Goal: Share content

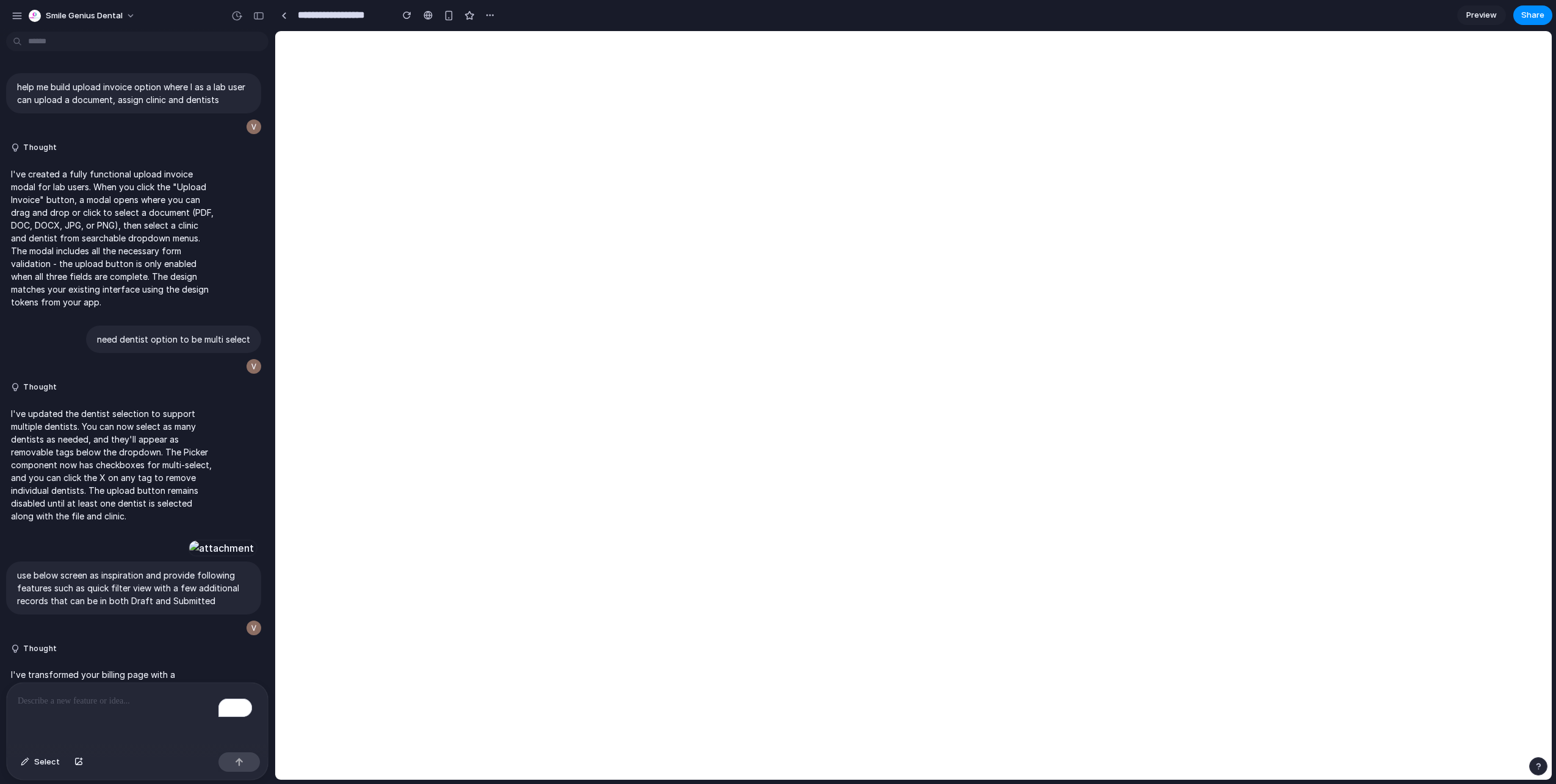
scroll to position [1890, 0]
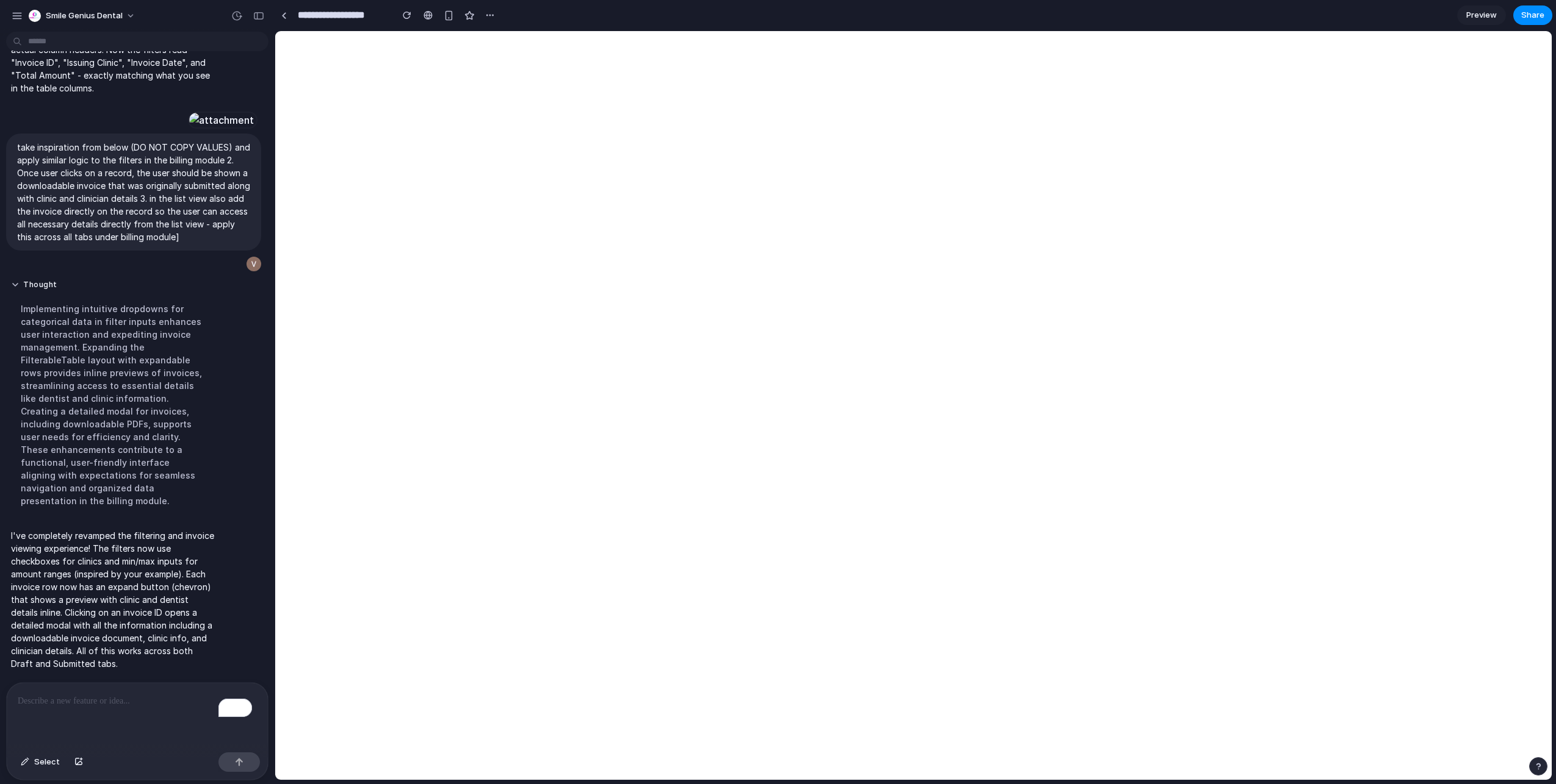
click at [93, 723] on div "To enrich screen reader interactions, please activate Accessibility in Grammarl…" at bounding box center [137, 715] width 261 height 64
click at [86, 716] on div "To enrich screen reader interactions, please activate Accessibility in Grammarl…" at bounding box center [137, 715] width 261 height 64
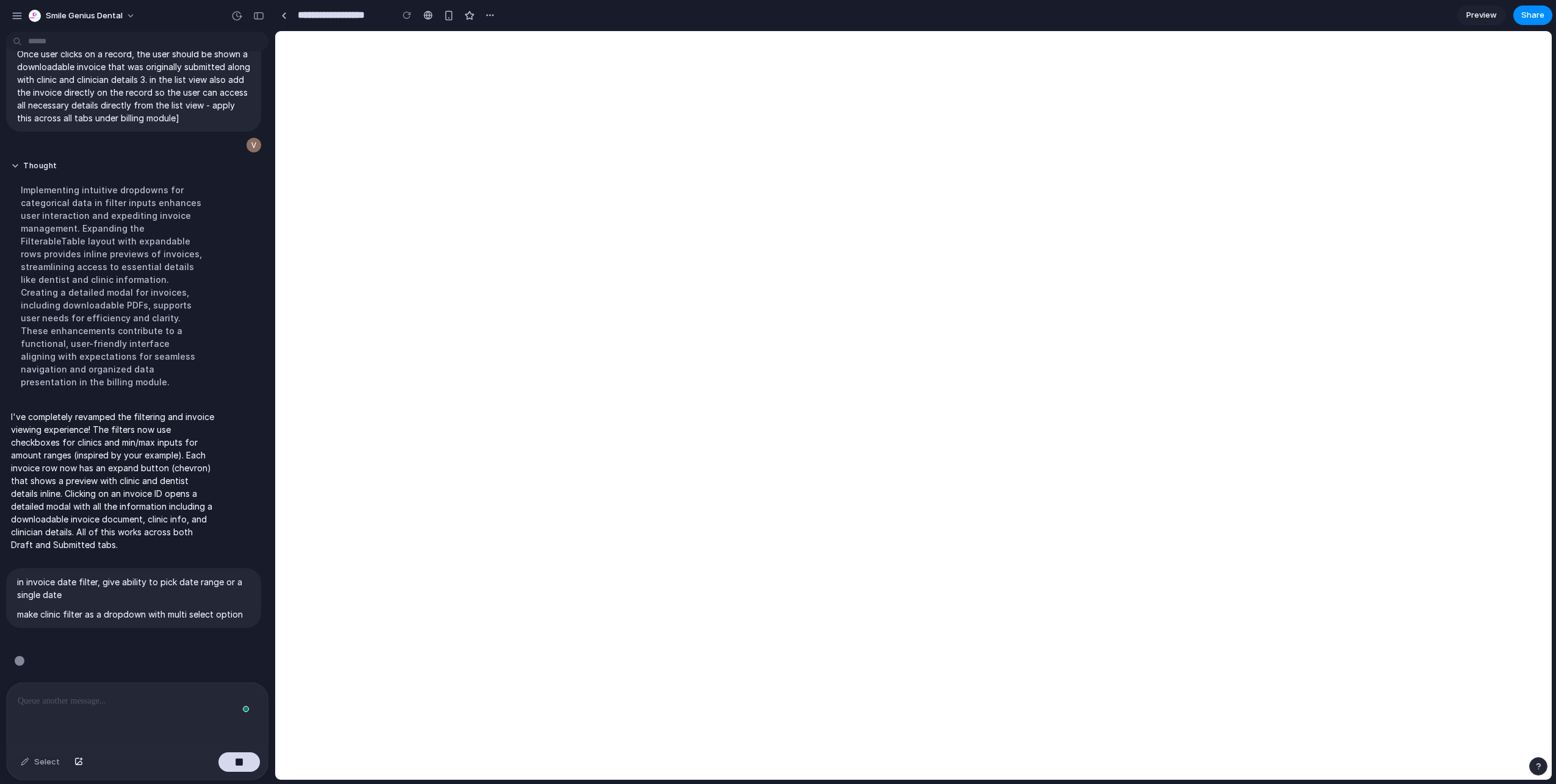
scroll to position [2009, 0]
click at [247, 767] on button "button" at bounding box center [239, 762] width 42 height 20
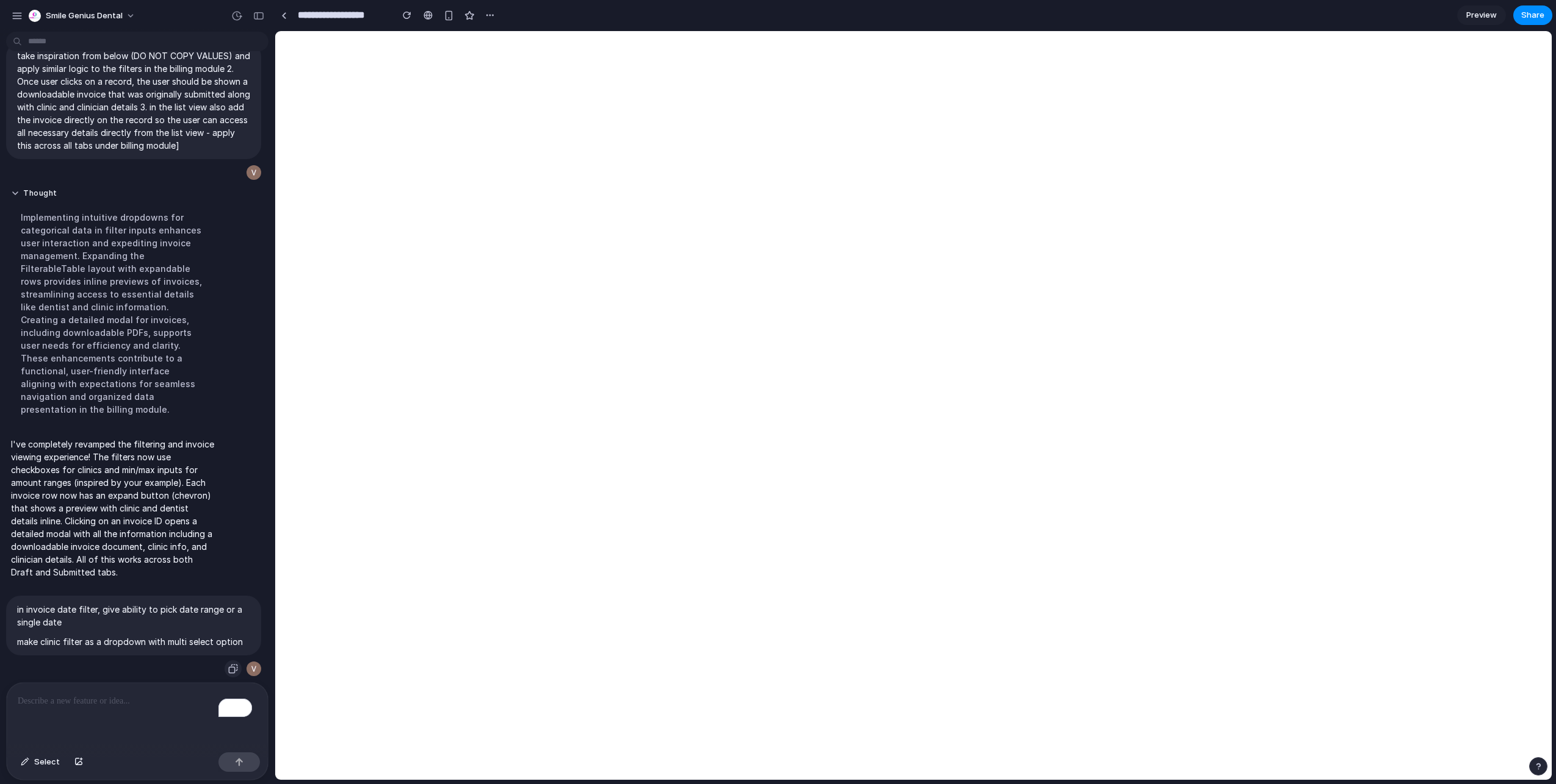
click at [228, 664] on div "button" at bounding box center [233, 668] width 10 height 10
click at [130, 697] on p "To enrich screen reader interactions, please activate Accessibility in Grammarl…" at bounding box center [135, 701] width 234 height 15
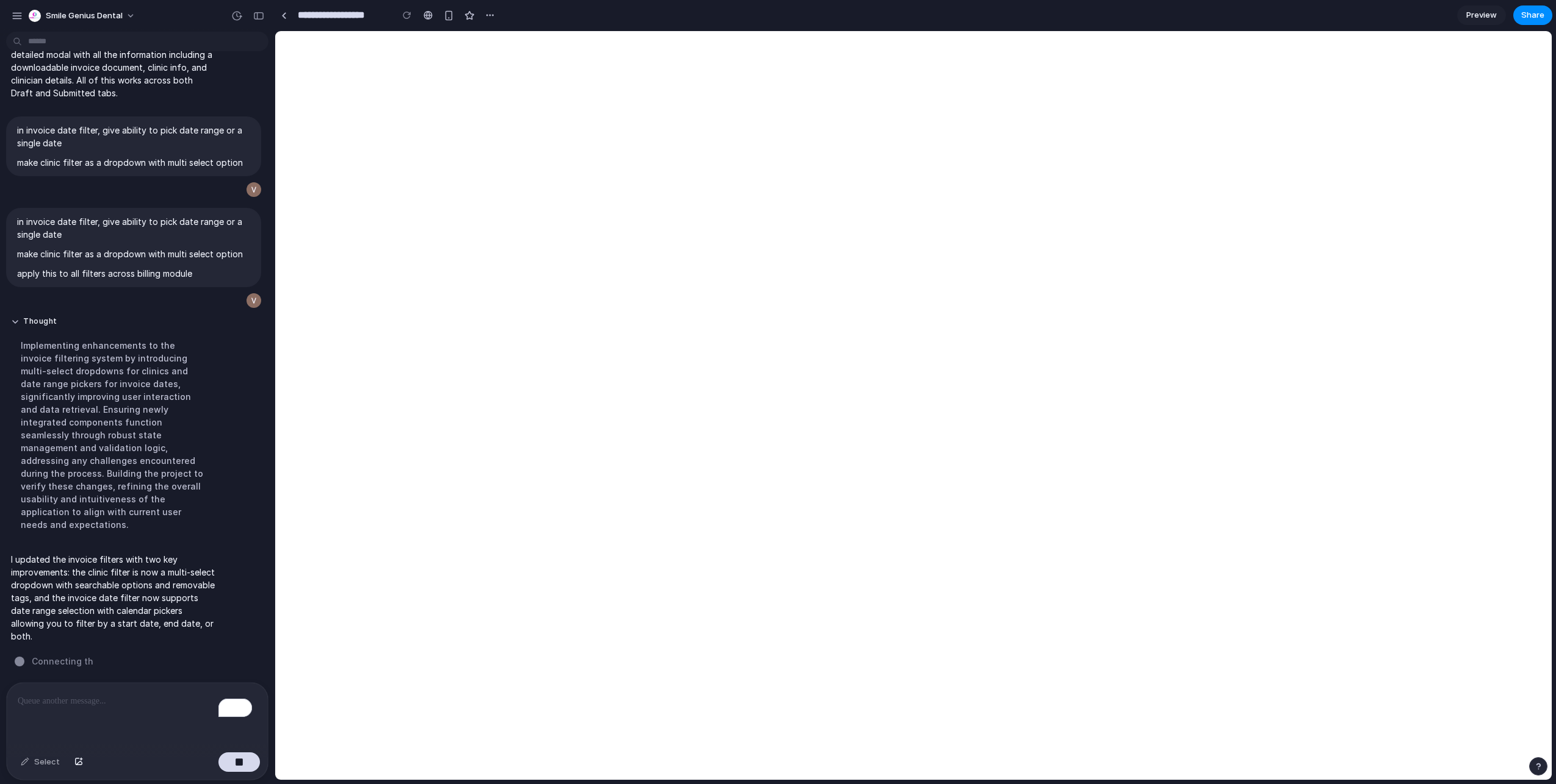
scroll to position [2209, 0]
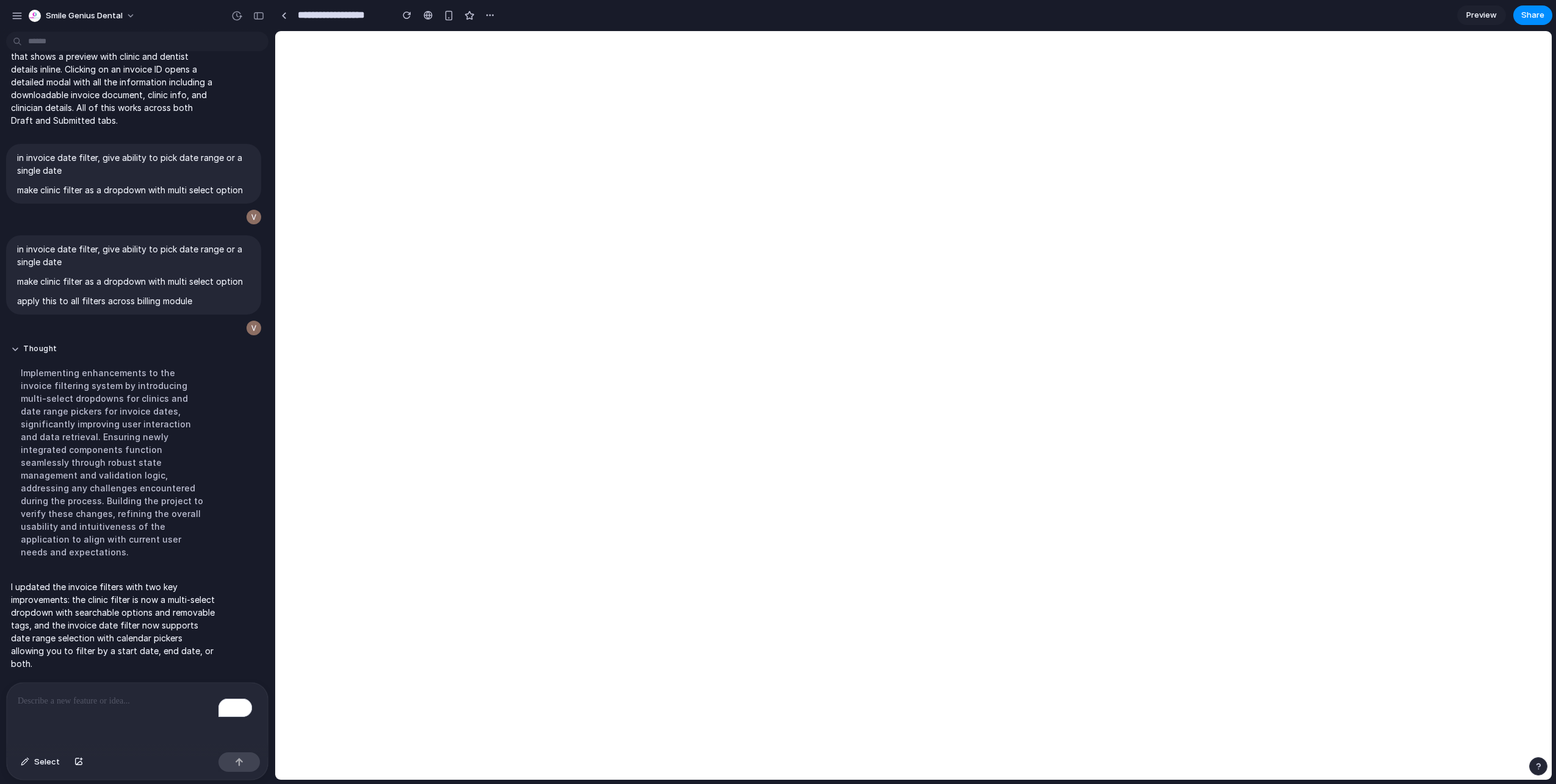
click at [102, 723] on div "To enrich screen reader interactions, please activate Accessibility in Grammarl…" at bounding box center [137, 715] width 261 height 64
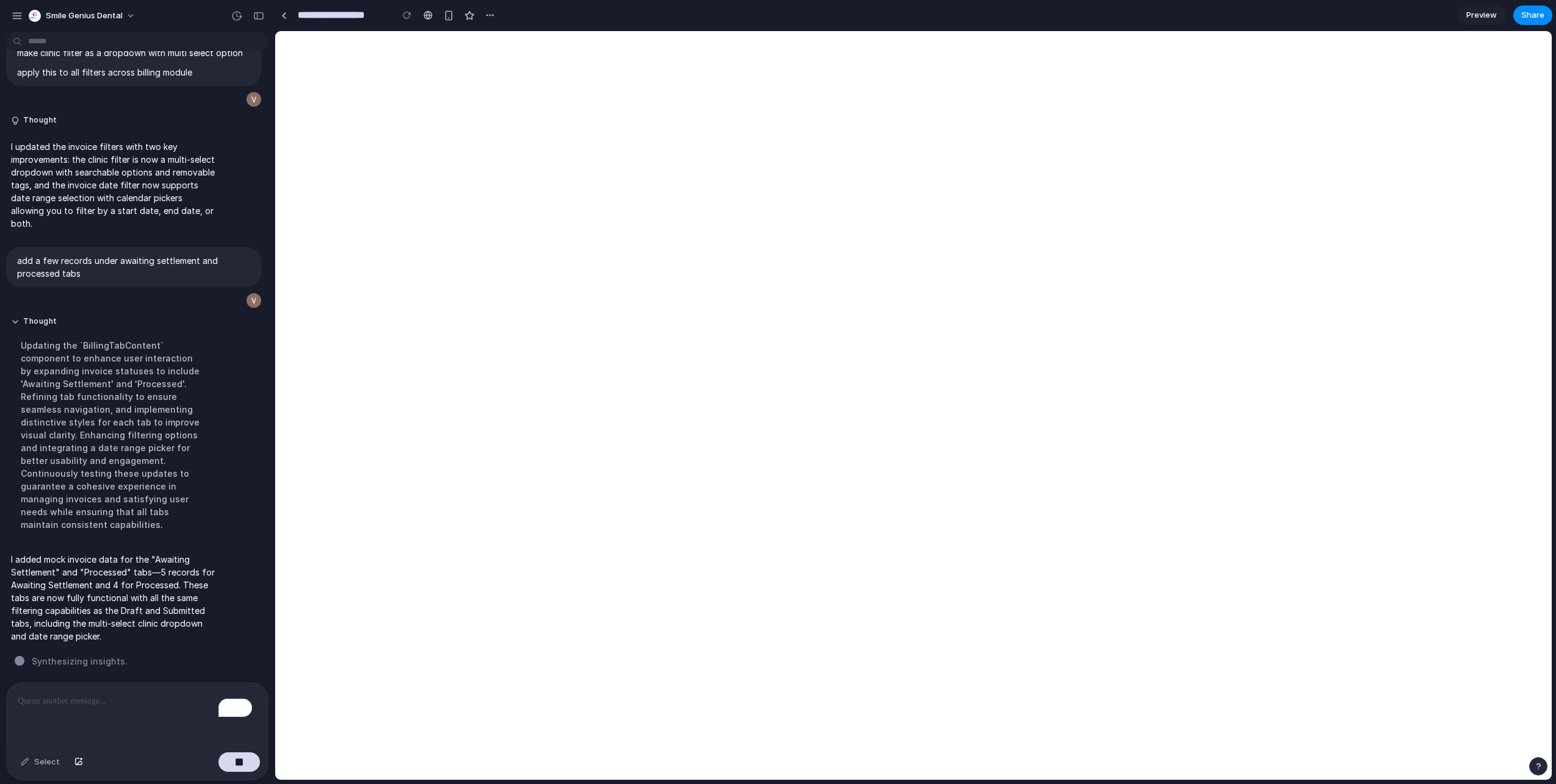
scroll to position [2423, 0]
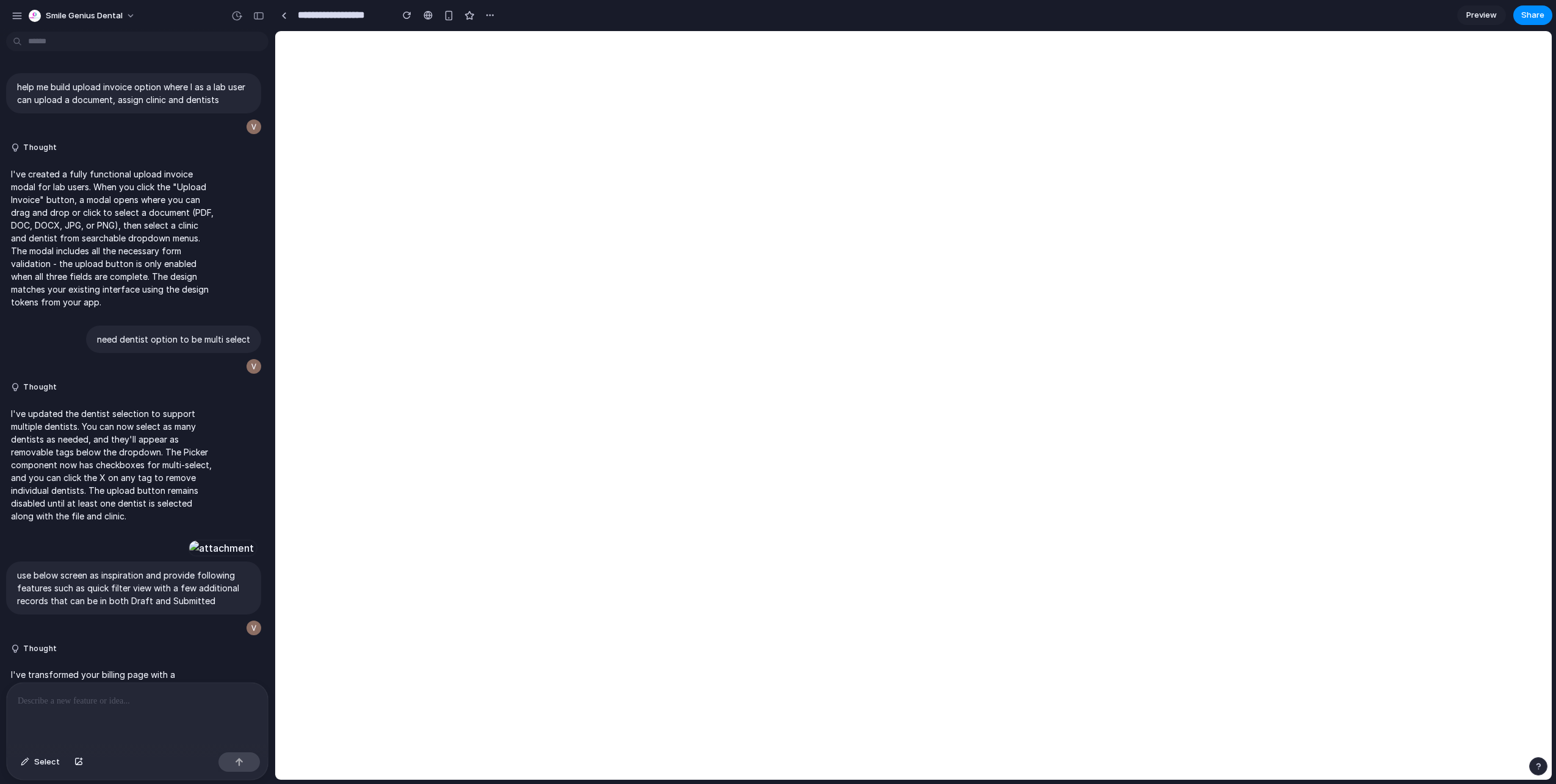
scroll to position [2212, 0]
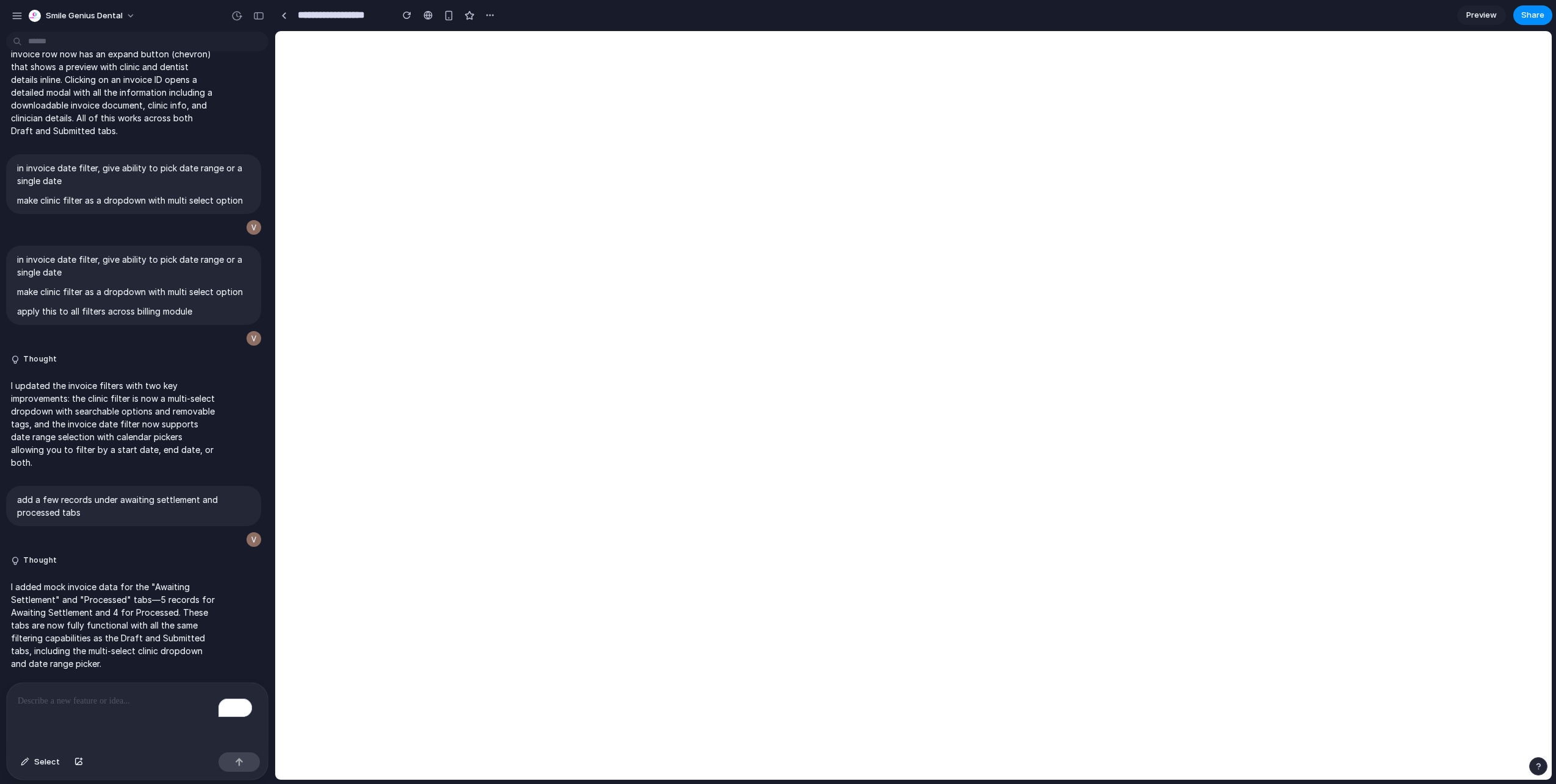
click at [100, 698] on p "To enrich screen reader interactions, please activate Accessibility in Grammarl…" at bounding box center [137, 701] width 239 height 15
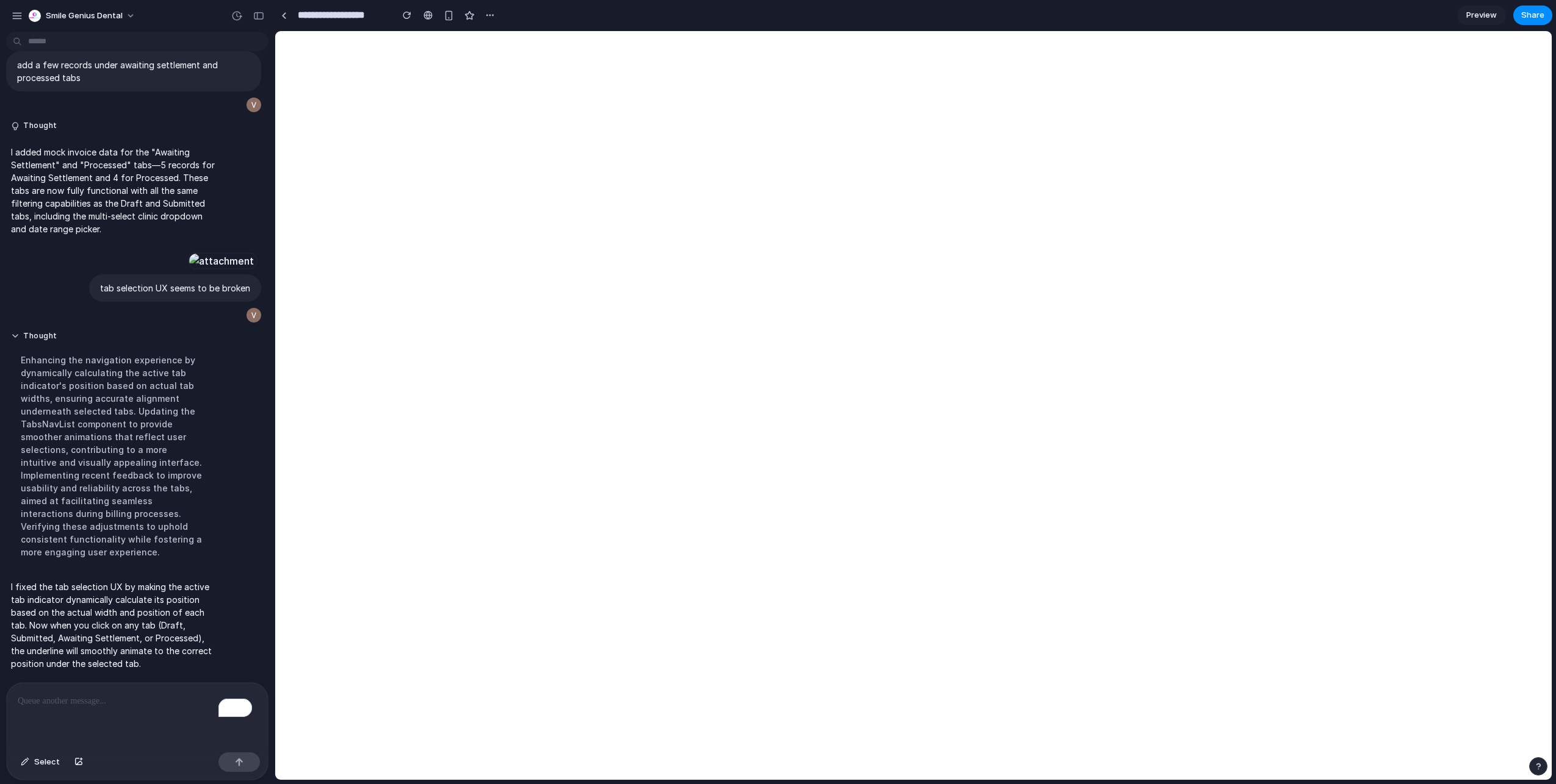
scroll to position [2675, 0]
click at [1522, 11] on span "Share" at bounding box center [1532, 15] width 23 height 12
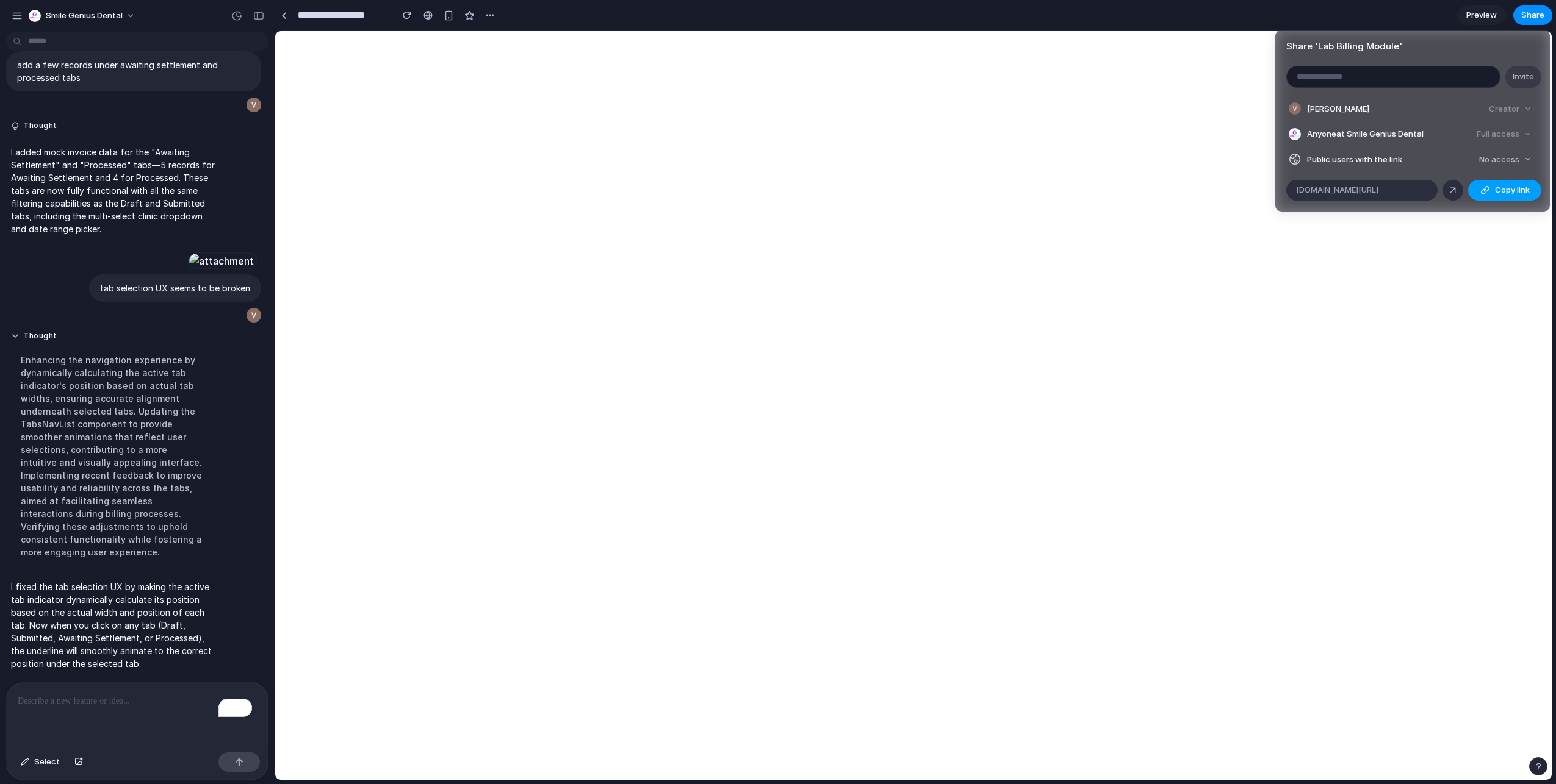
click at [1495, 192] on span "Copy link" at bounding box center [1512, 190] width 34 height 12
click at [971, 128] on div "Share ' Lab Billing Module ' Invite [PERSON_NAME] Creator Anyone at Smile Geniu…" at bounding box center [778, 392] width 1556 height 784
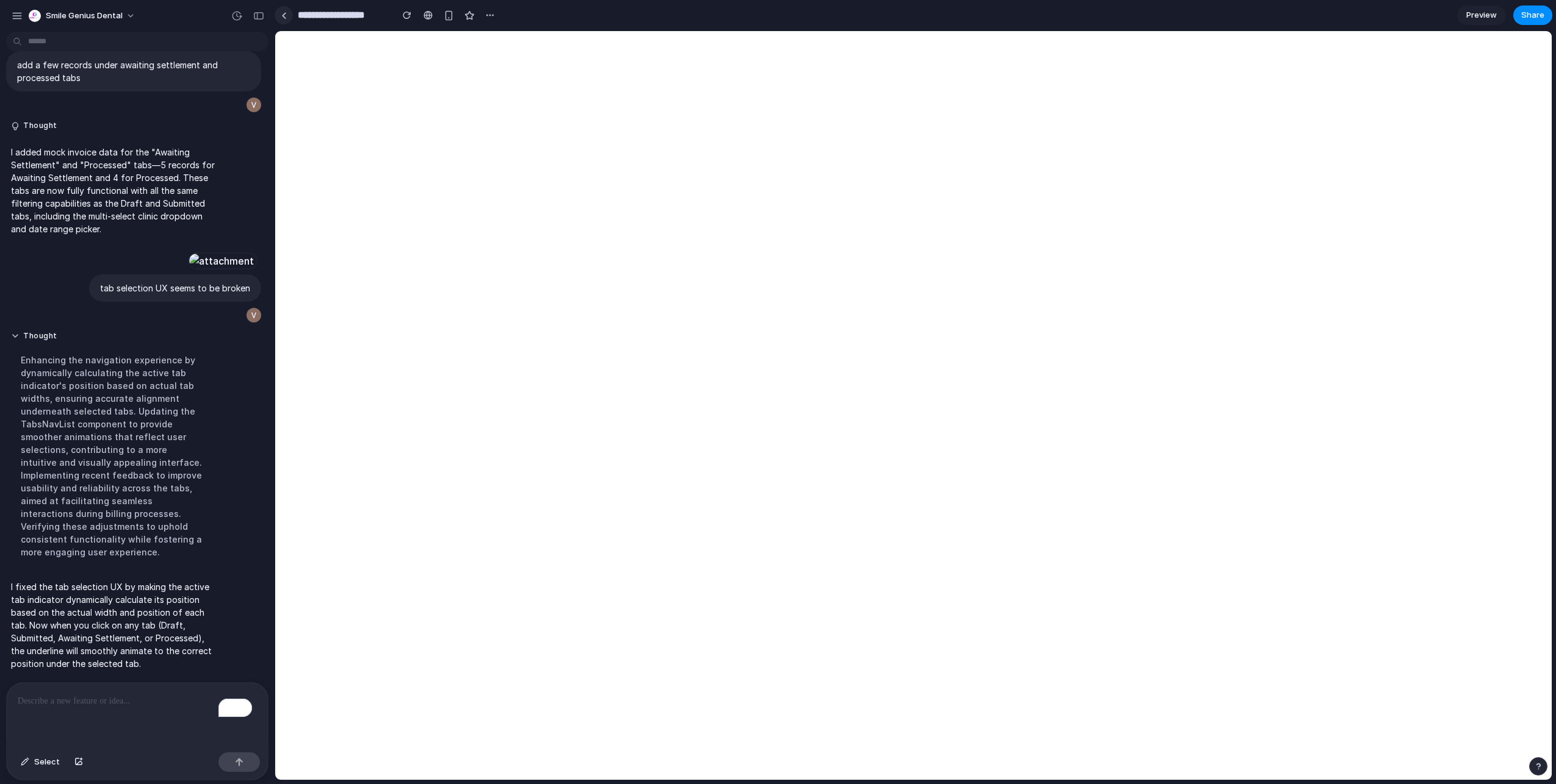
click at [289, 15] on link at bounding box center [284, 15] width 19 height 19
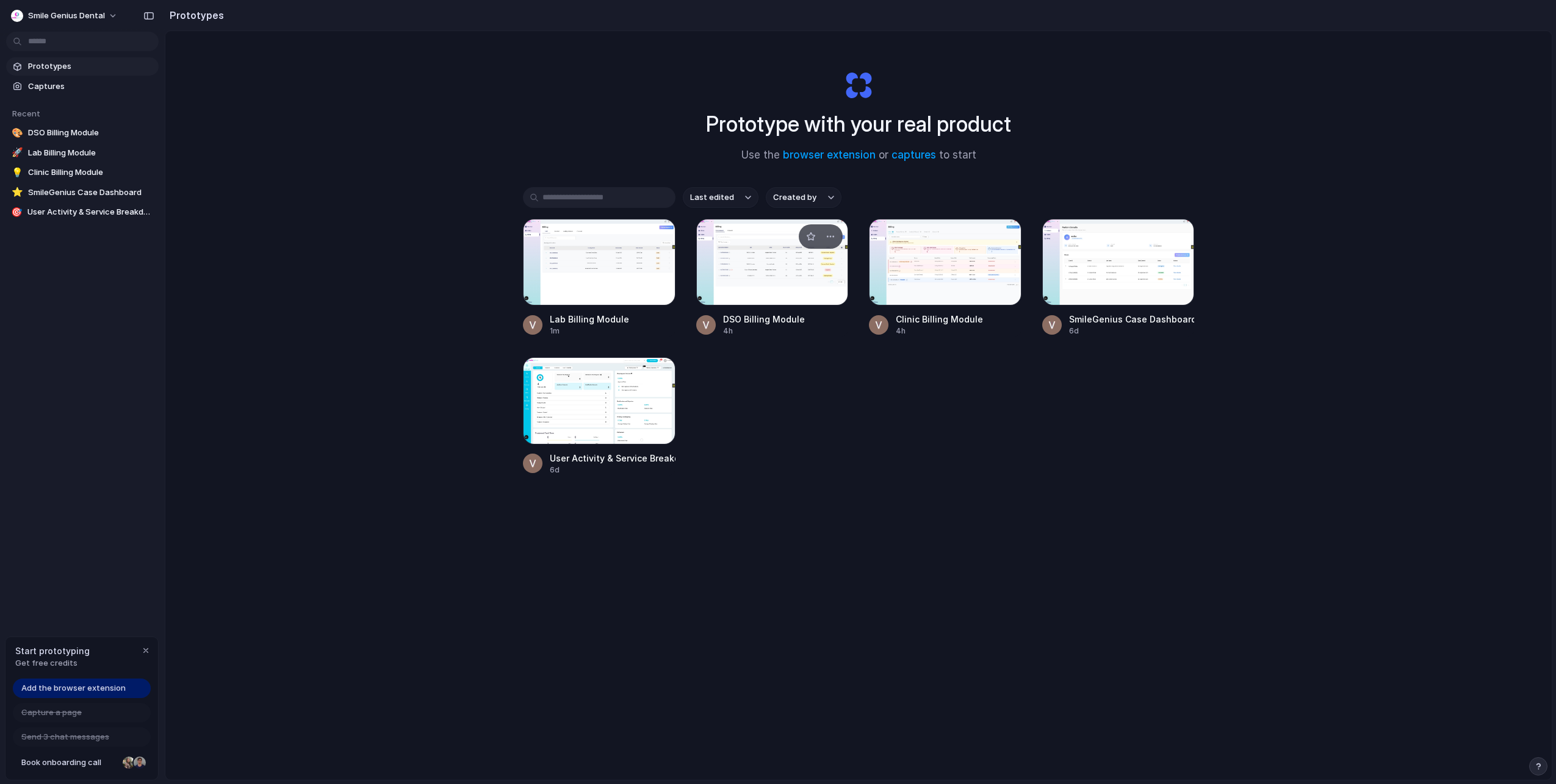
click at [758, 273] on div at bounding box center [772, 262] width 153 height 87
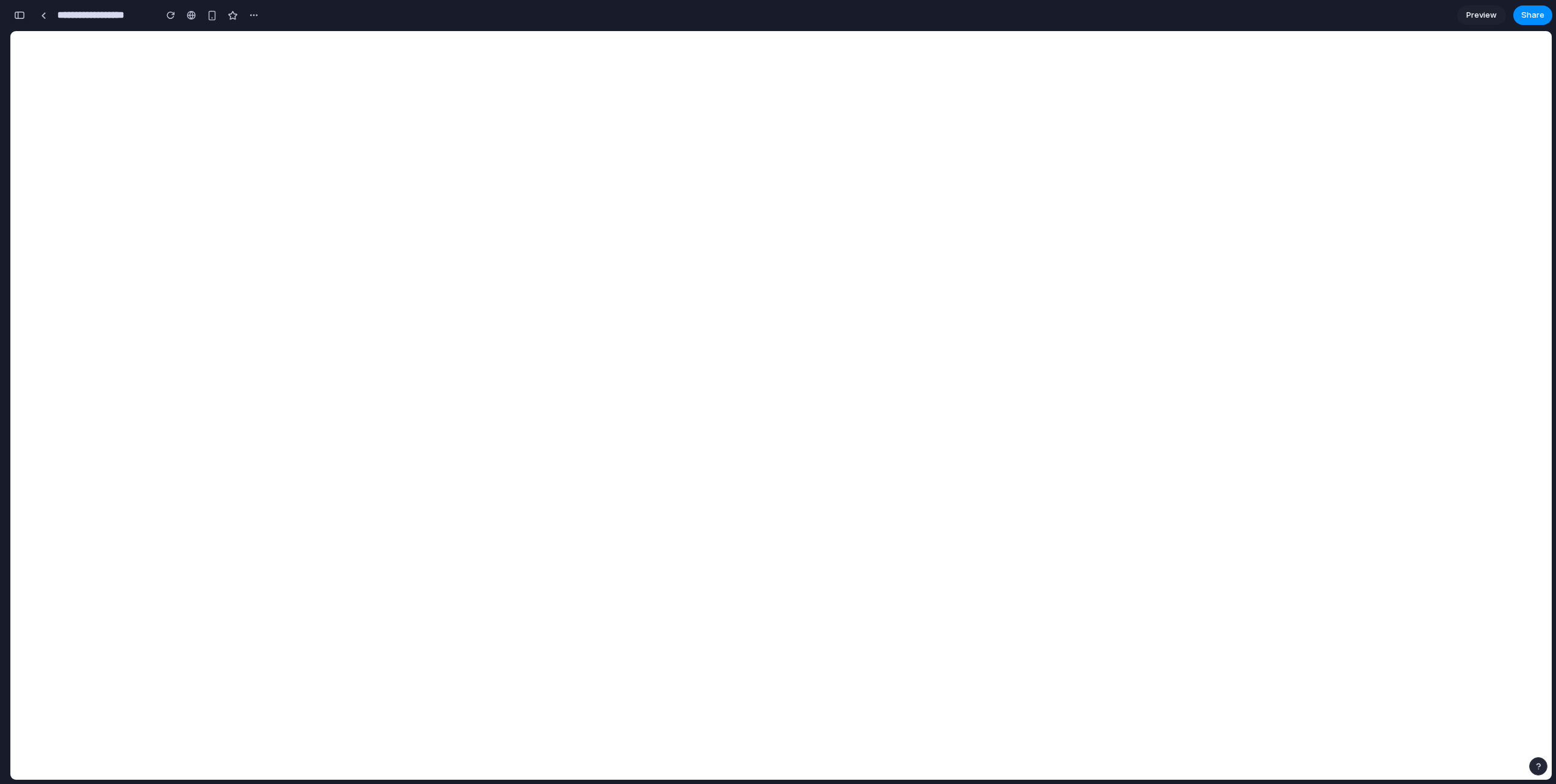
click at [20, 13] on div "button" at bounding box center [19, 15] width 11 height 8
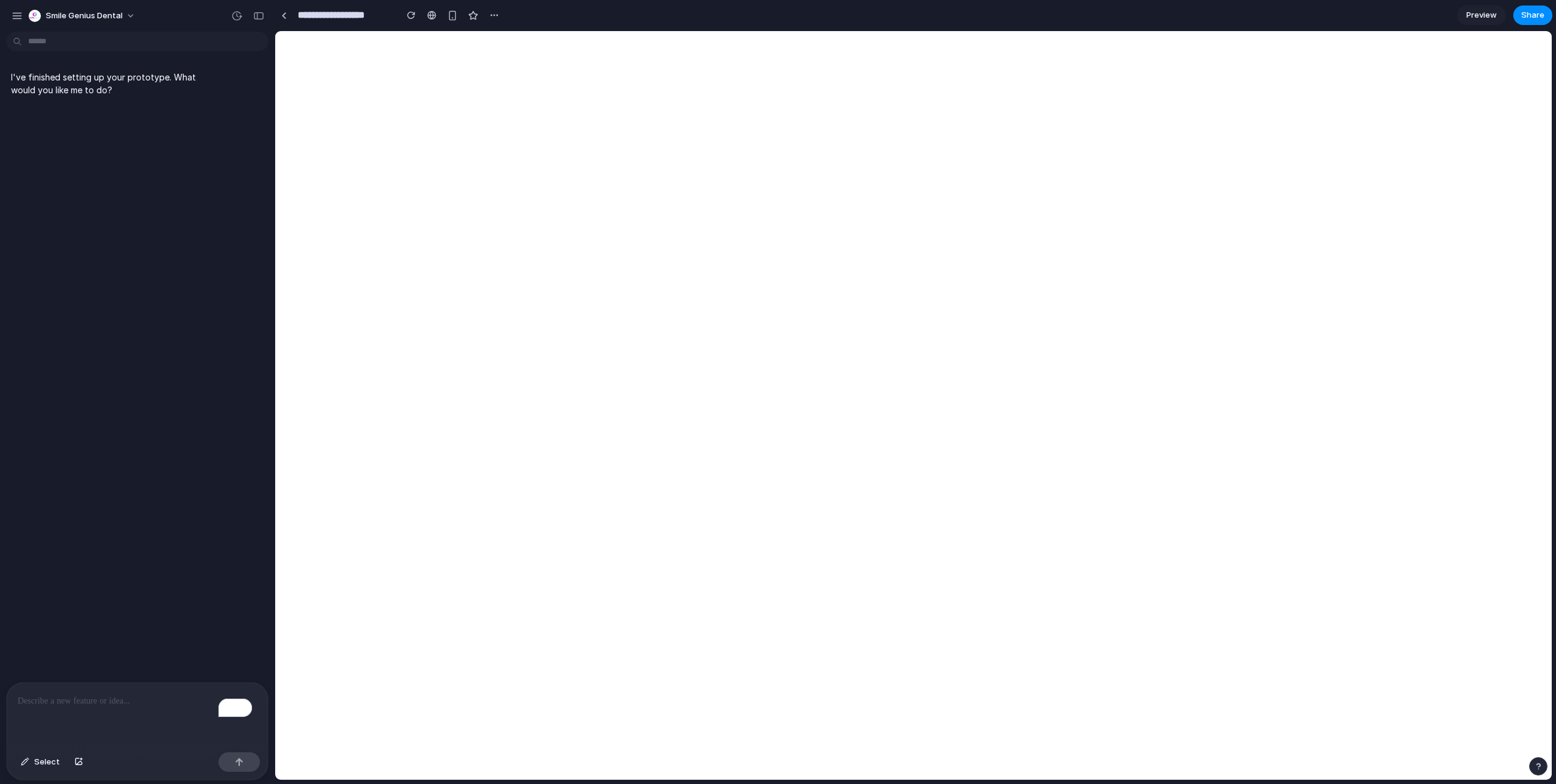
click at [105, 712] on div "To enrich screen reader interactions, please activate Accessibility in Grammarl…" at bounding box center [137, 715] width 261 height 64
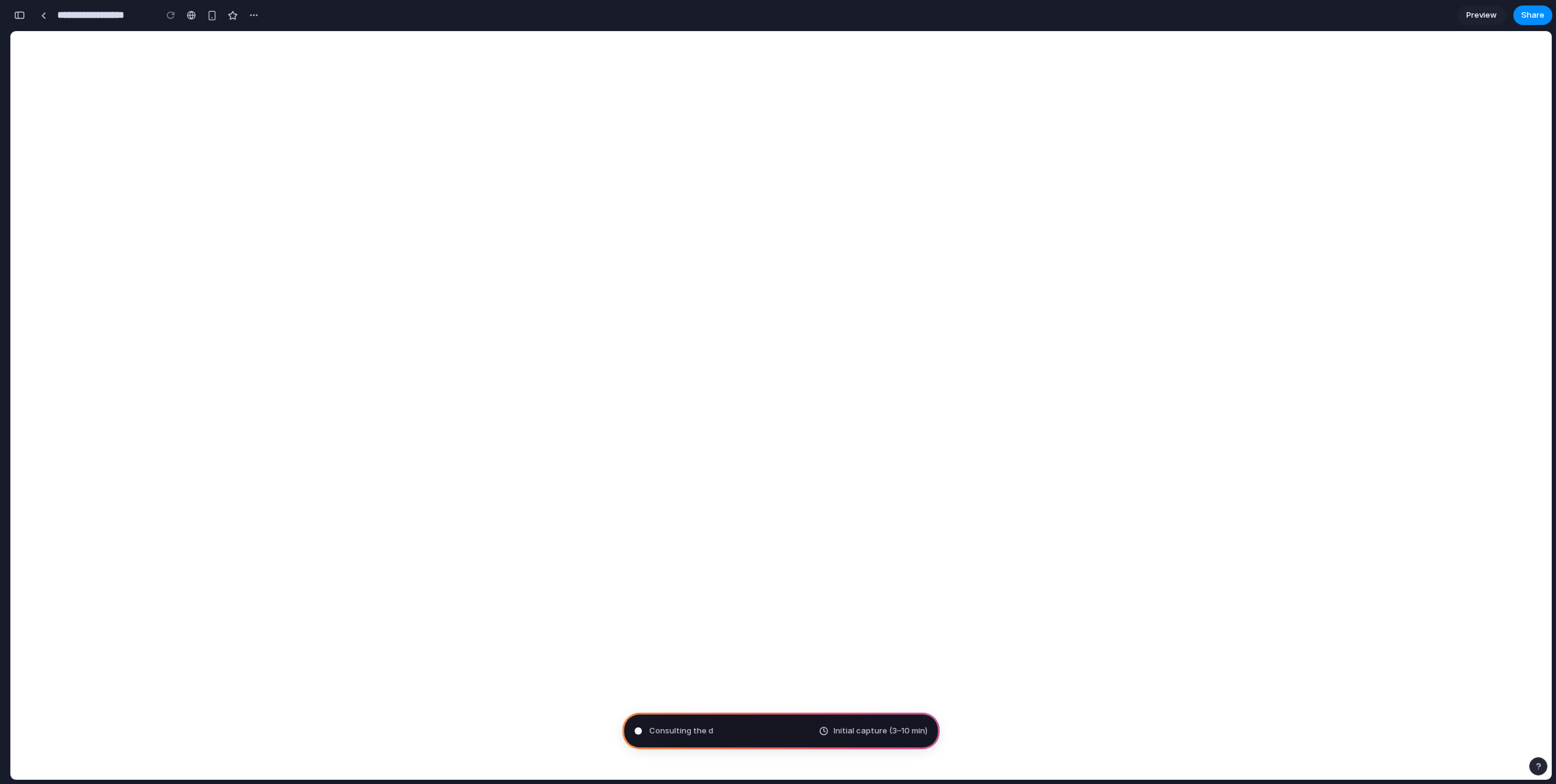
type input "**********"
click at [20, 19] on div "button" at bounding box center [19, 15] width 11 height 8
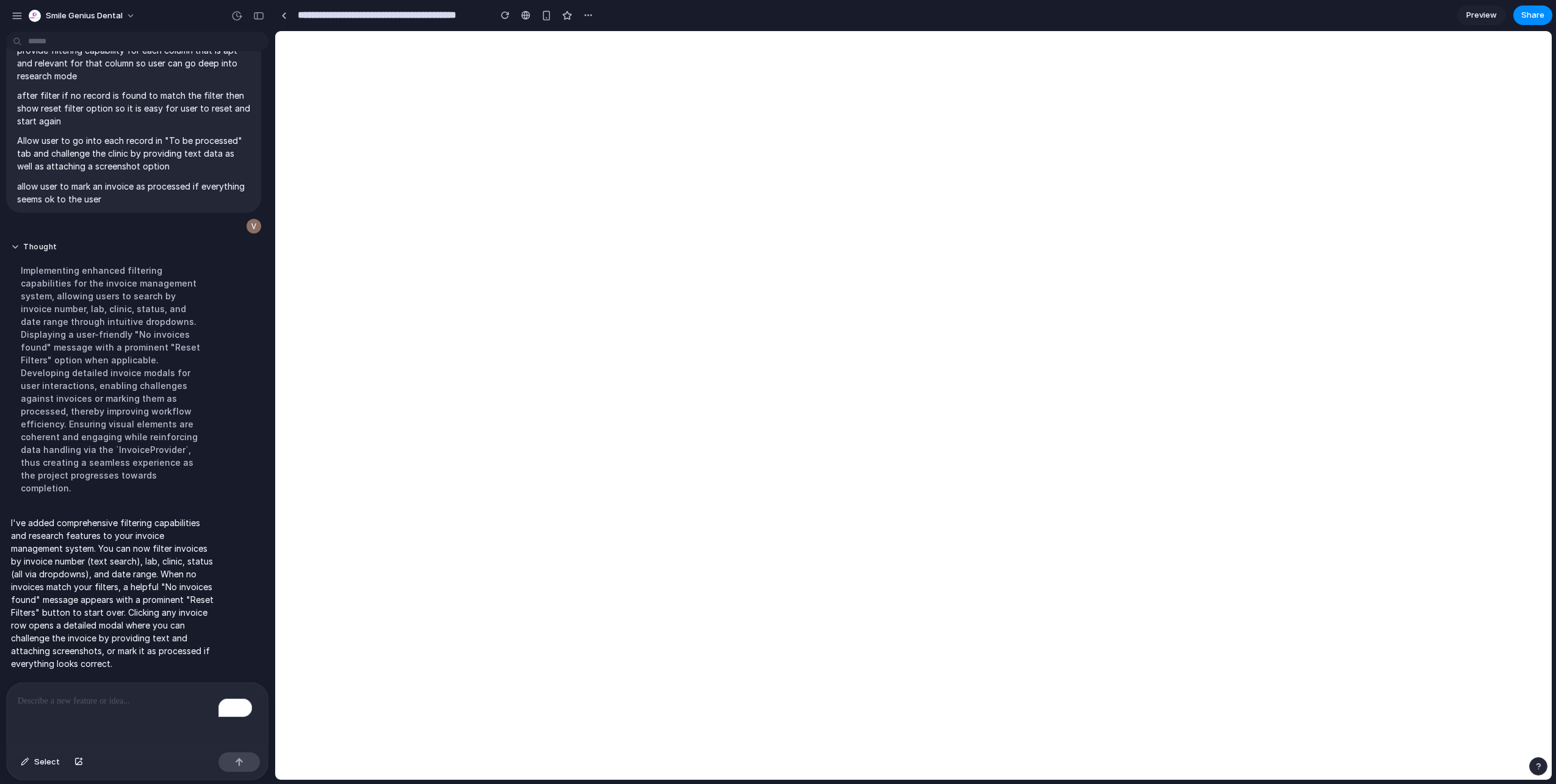
scroll to position [69, 0]
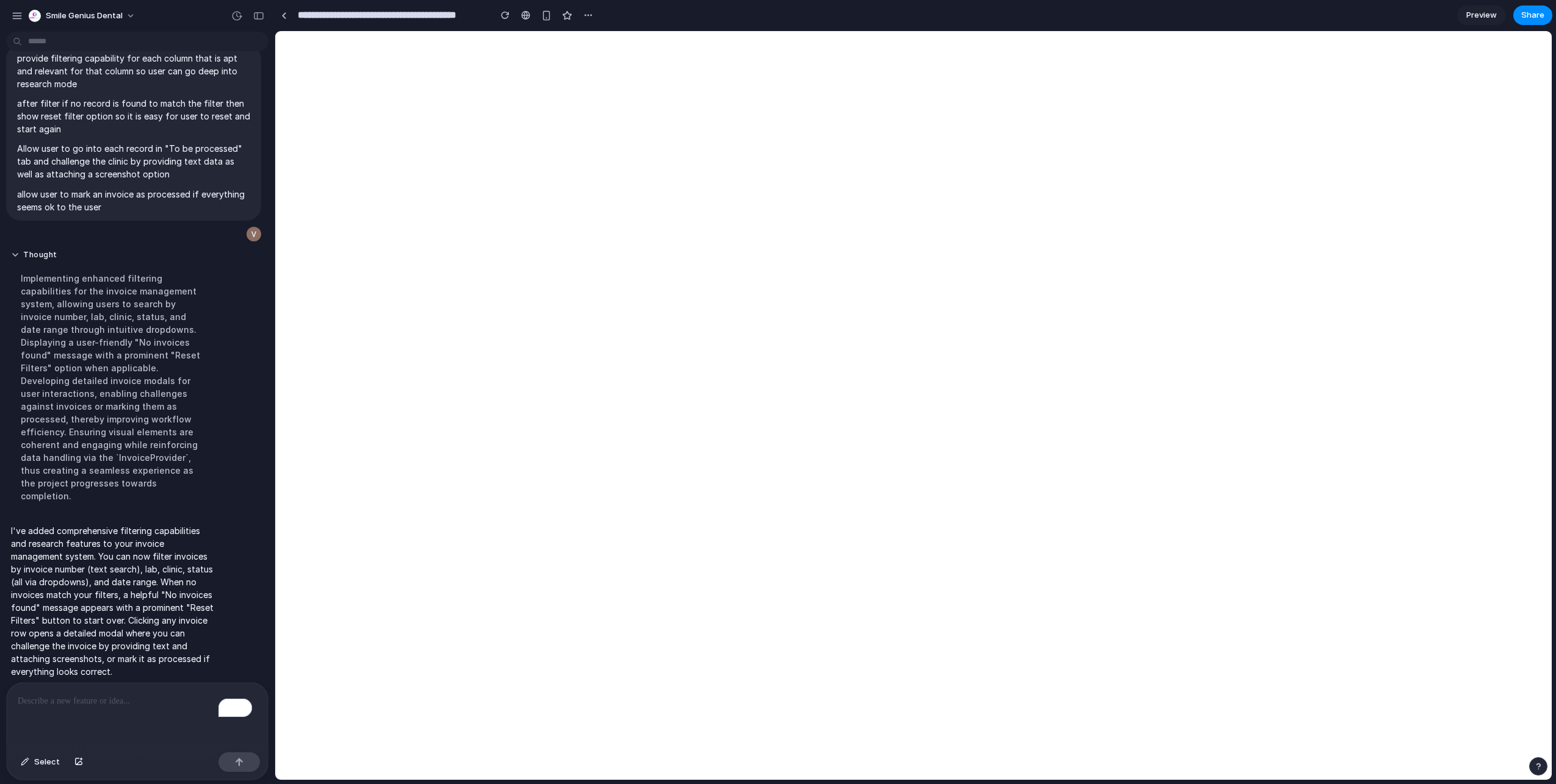
click at [116, 721] on div "To enrich screen reader interactions, please activate Accessibility in Grammarl…" at bounding box center [137, 715] width 261 height 64
click at [149, 722] on div "***" at bounding box center [137, 715] width 261 height 64
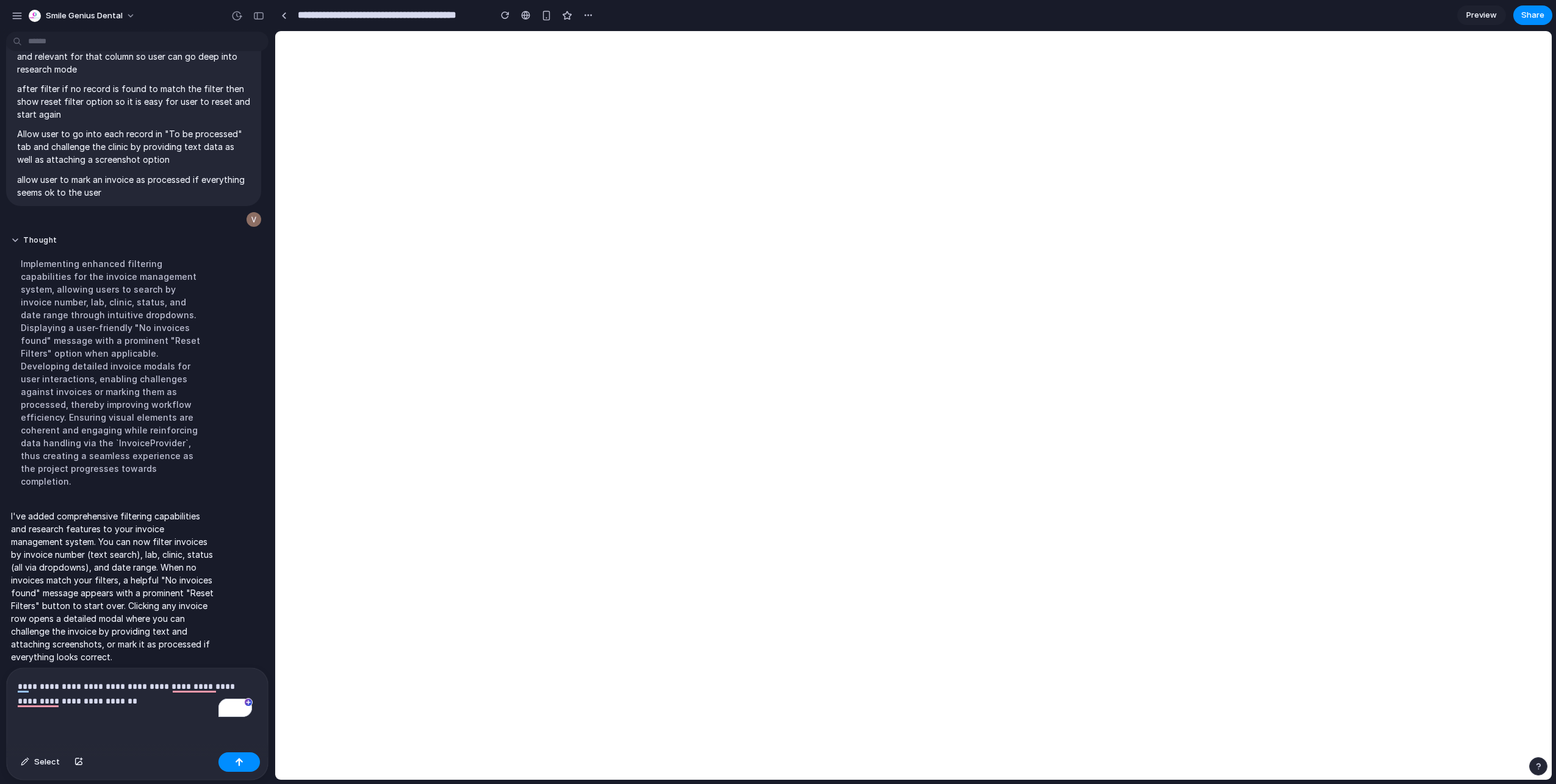
click at [148, 699] on p "**********" at bounding box center [135, 694] width 234 height 29
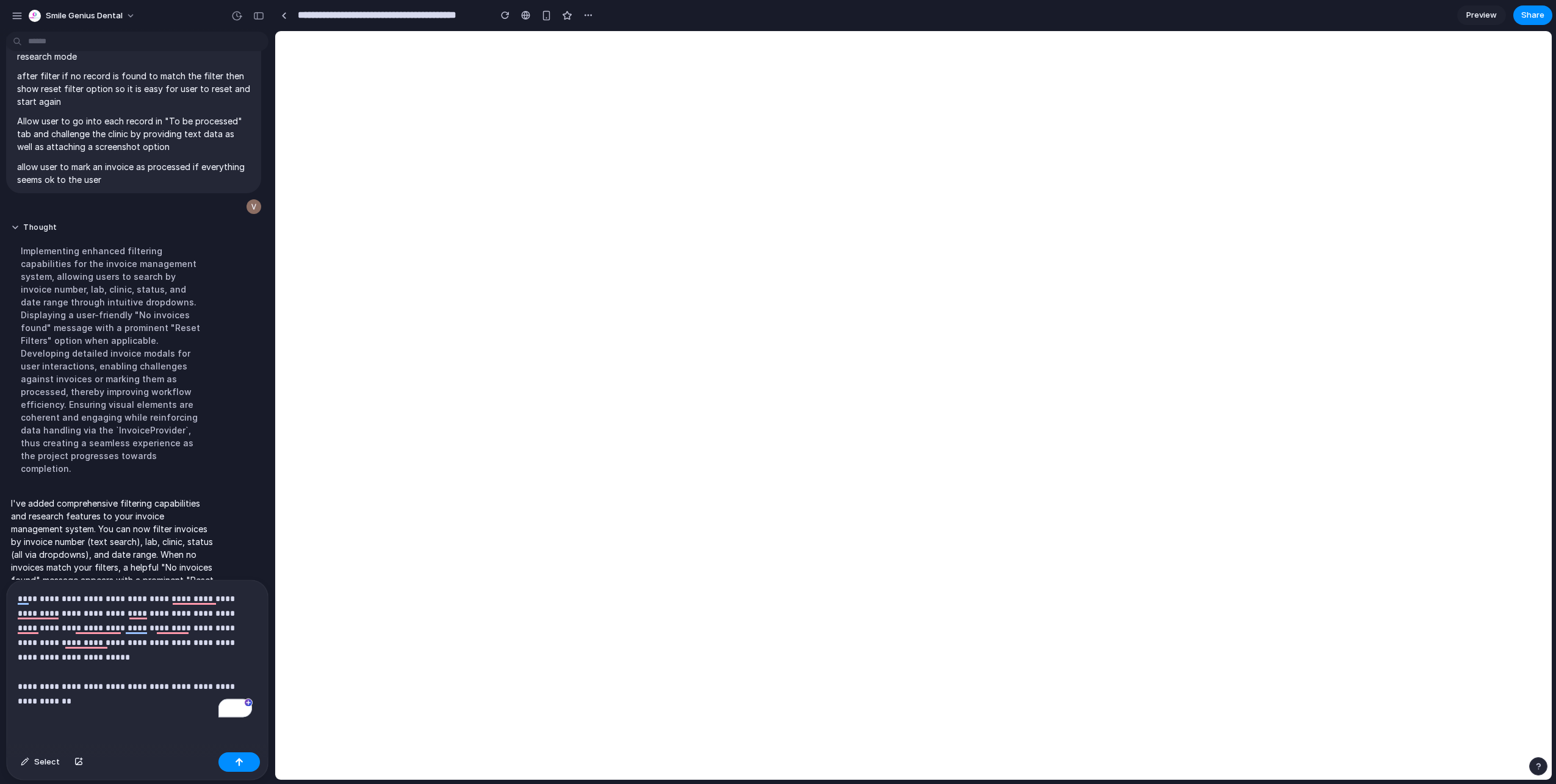
scroll to position [239, 0]
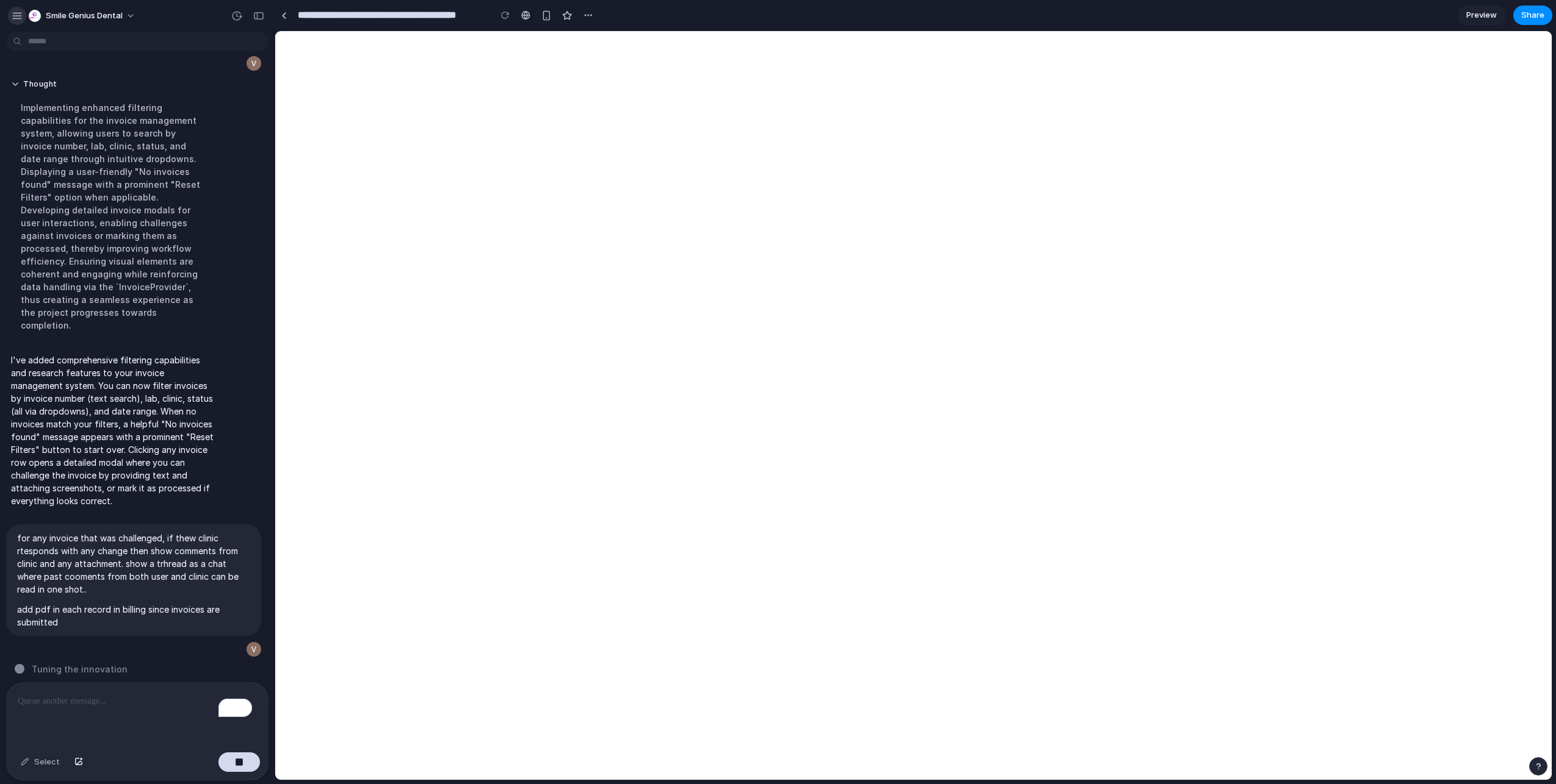
click at [17, 14] on div "button" at bounding box center [17, 15] width 11 height 11
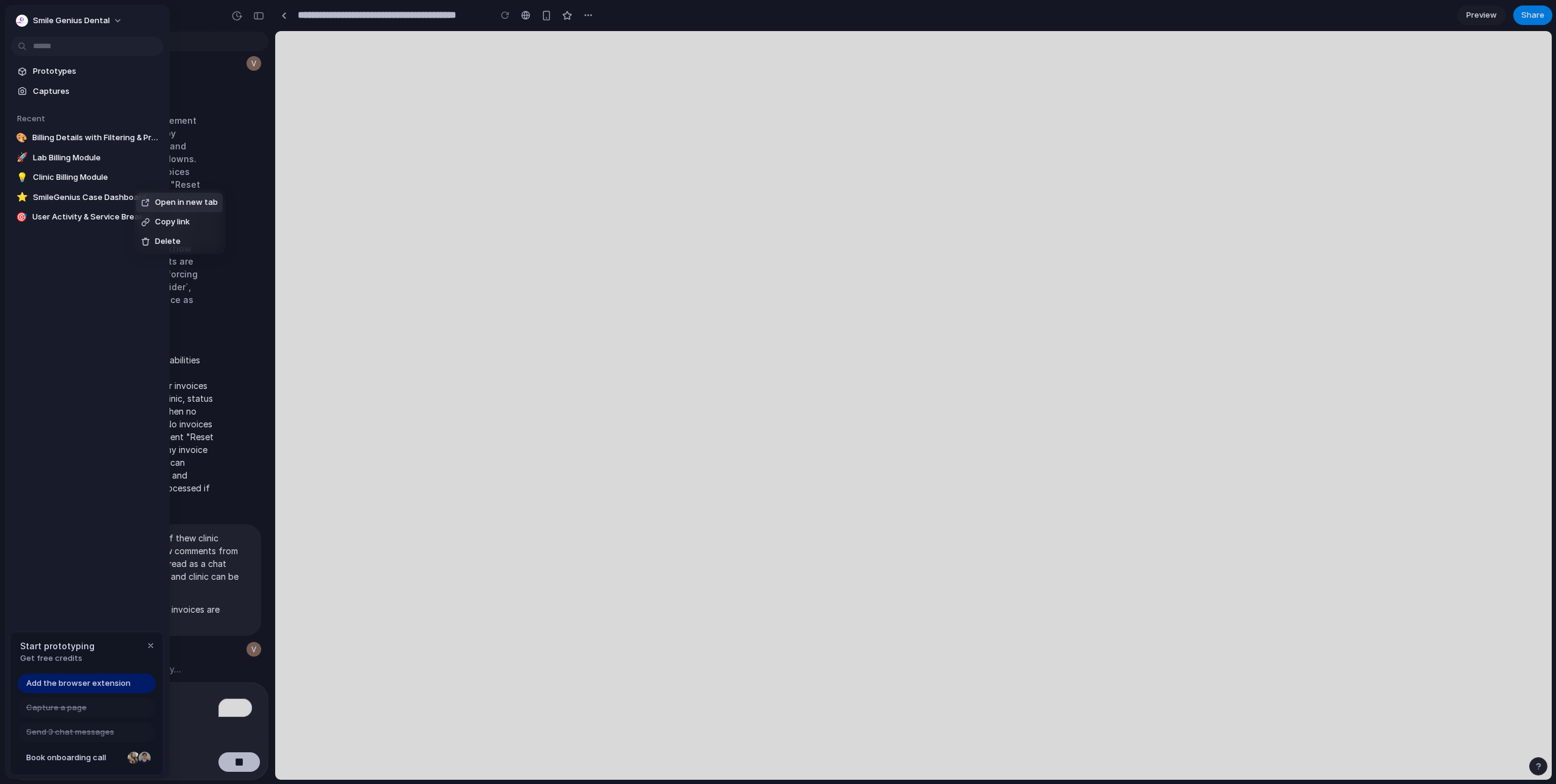
click at [182, 207] on span "Open in new tab" at bounding box center [187, 202] width 63 height 12
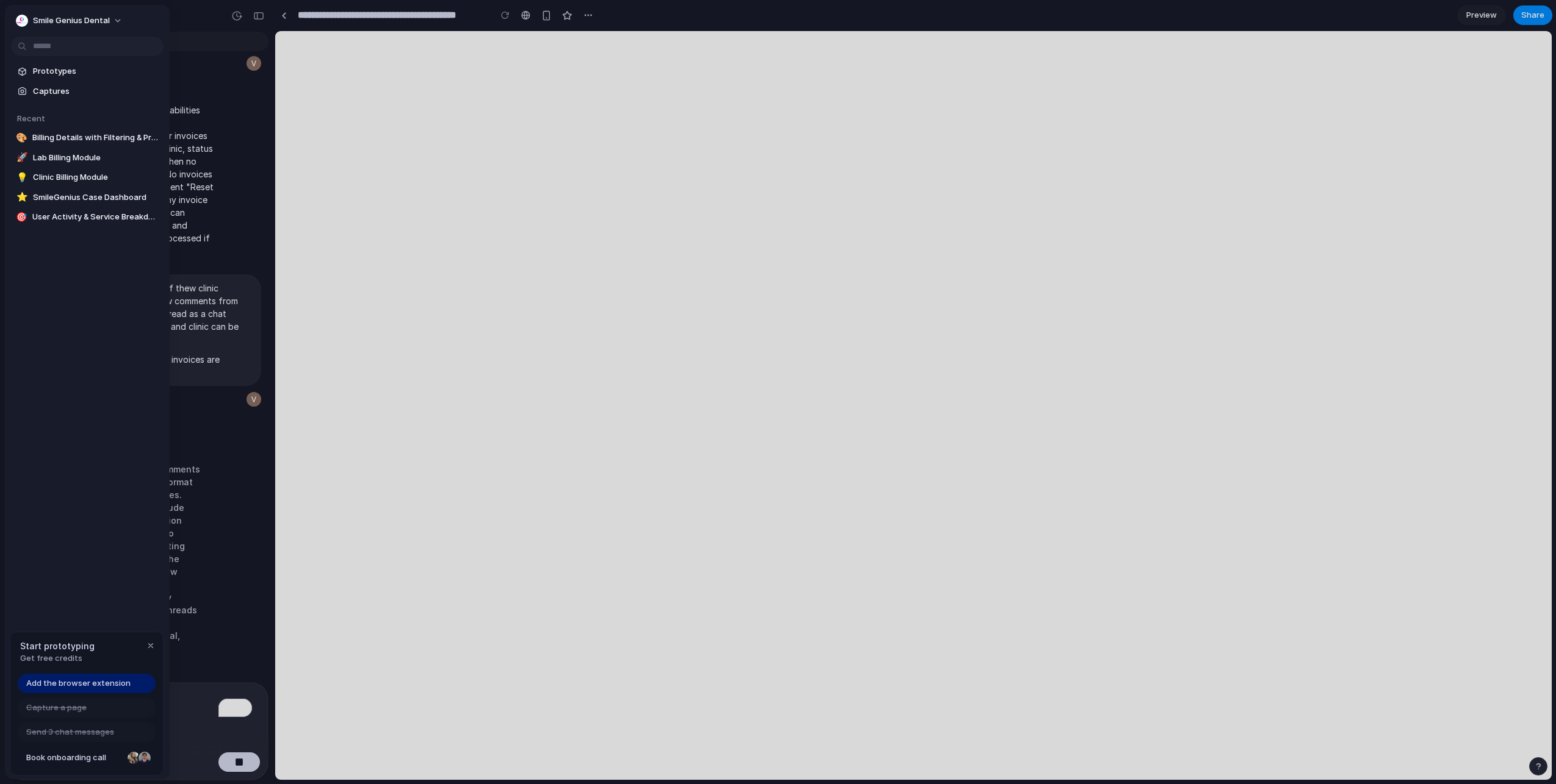
scroll to position [252, 0]
click at [206, 75] on div at bounding box center [778, 392] width 1556 height 784
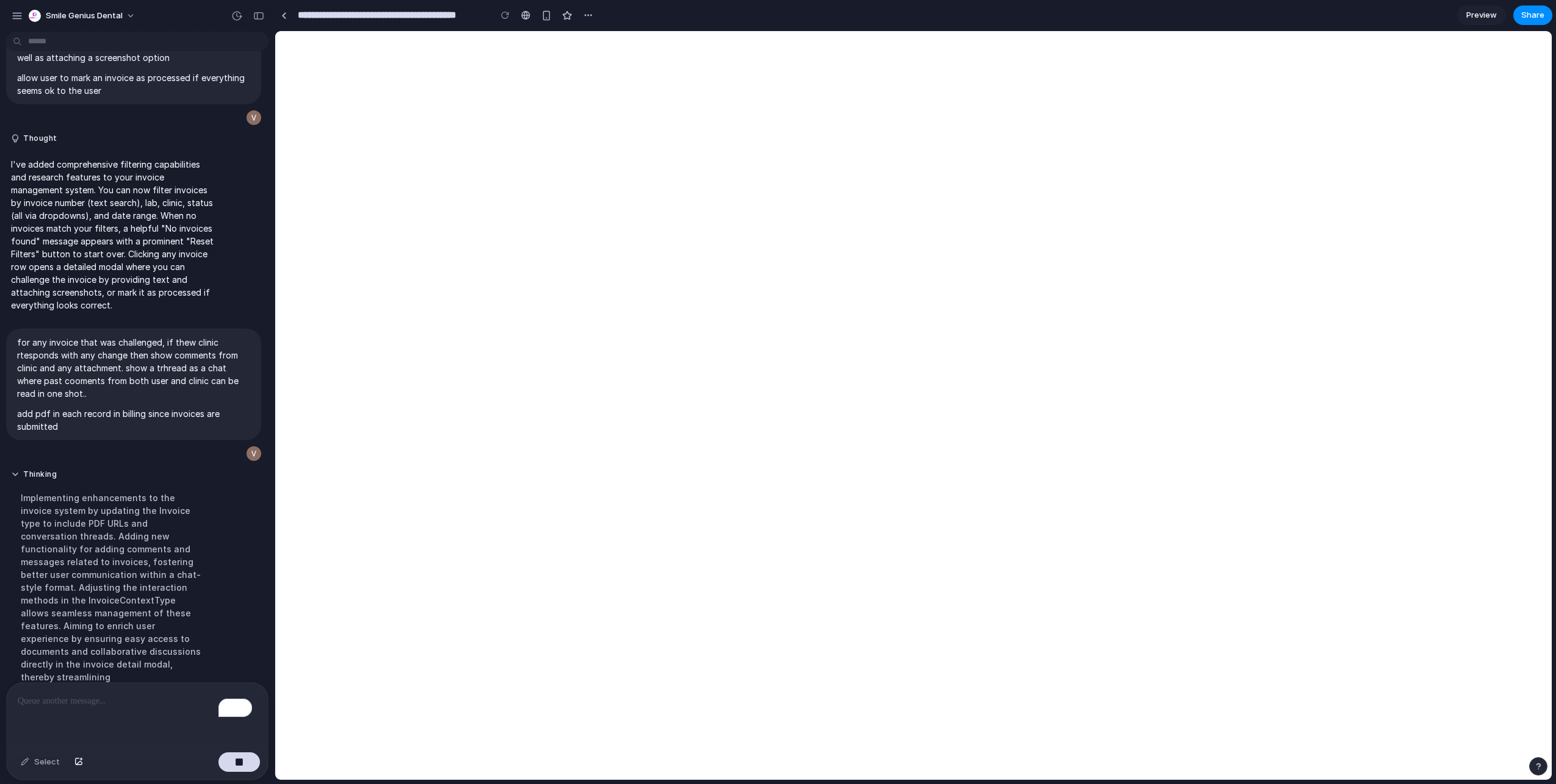
scroll to position [239, 0]
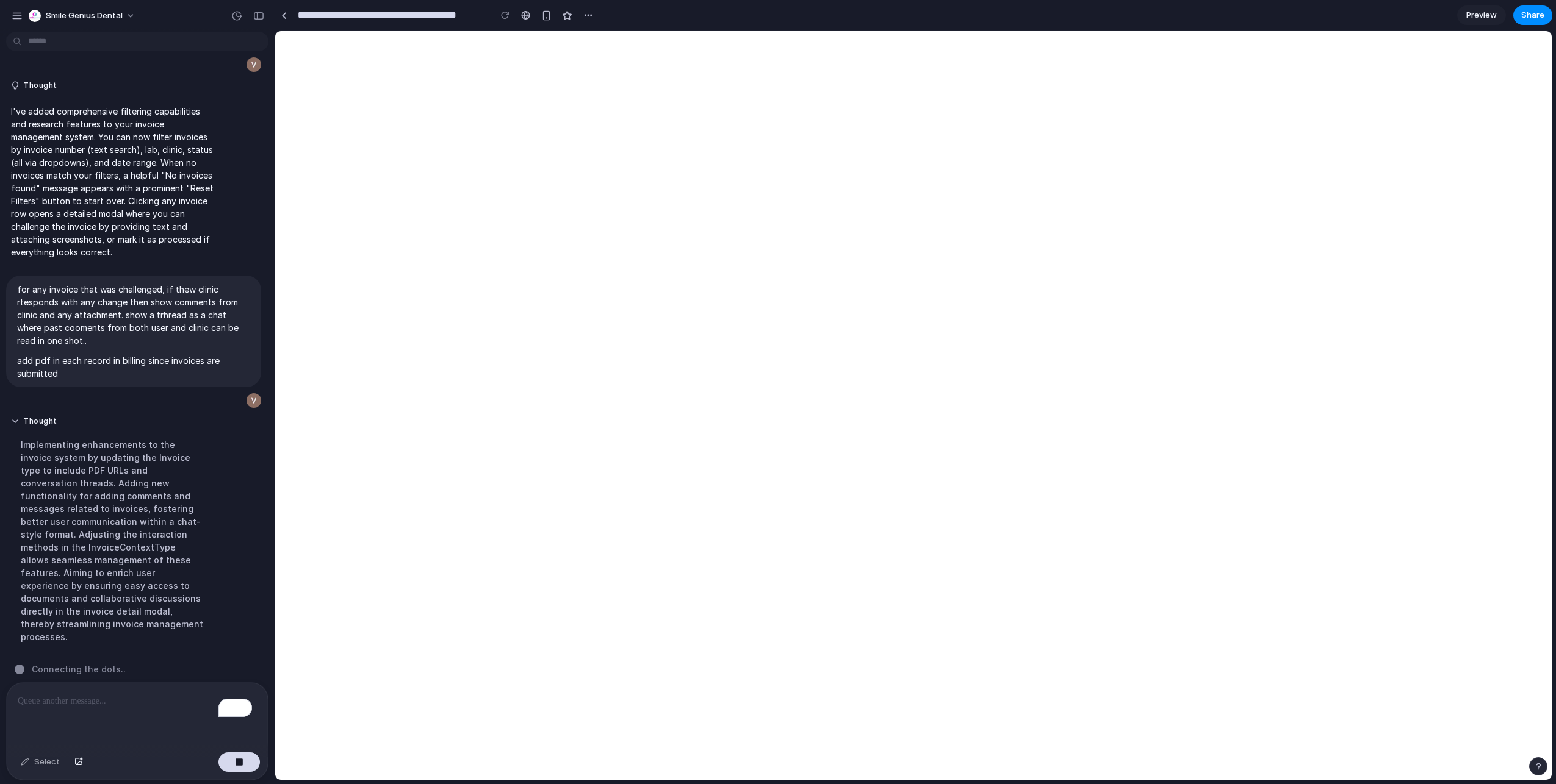
click at [93, 702] on p "To enrich screen reader interactions, please activate Accessibility in Grammarl…" at bounding box center [135, 701] width 234 height 15
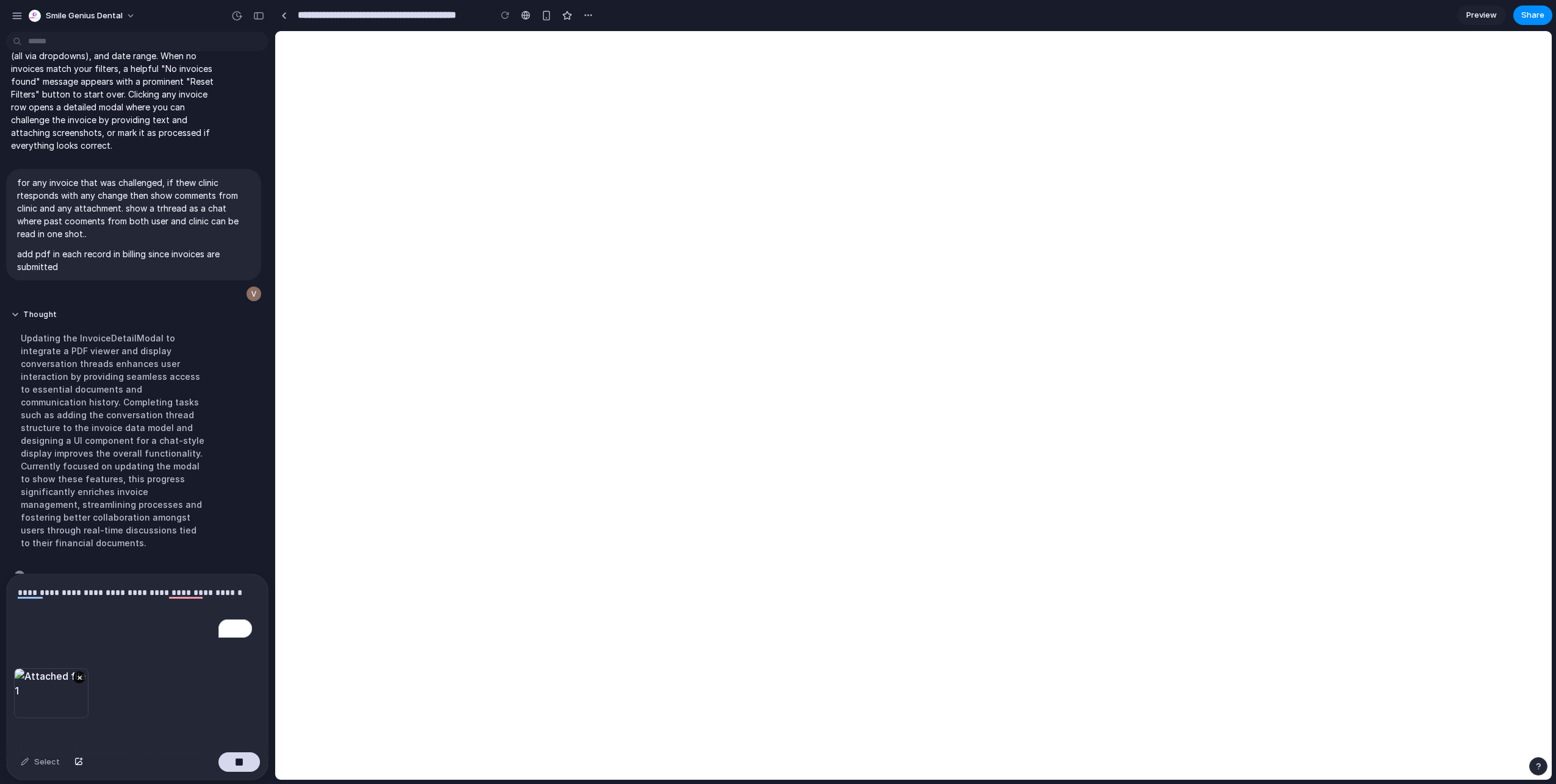
scroll to position [373, 0]
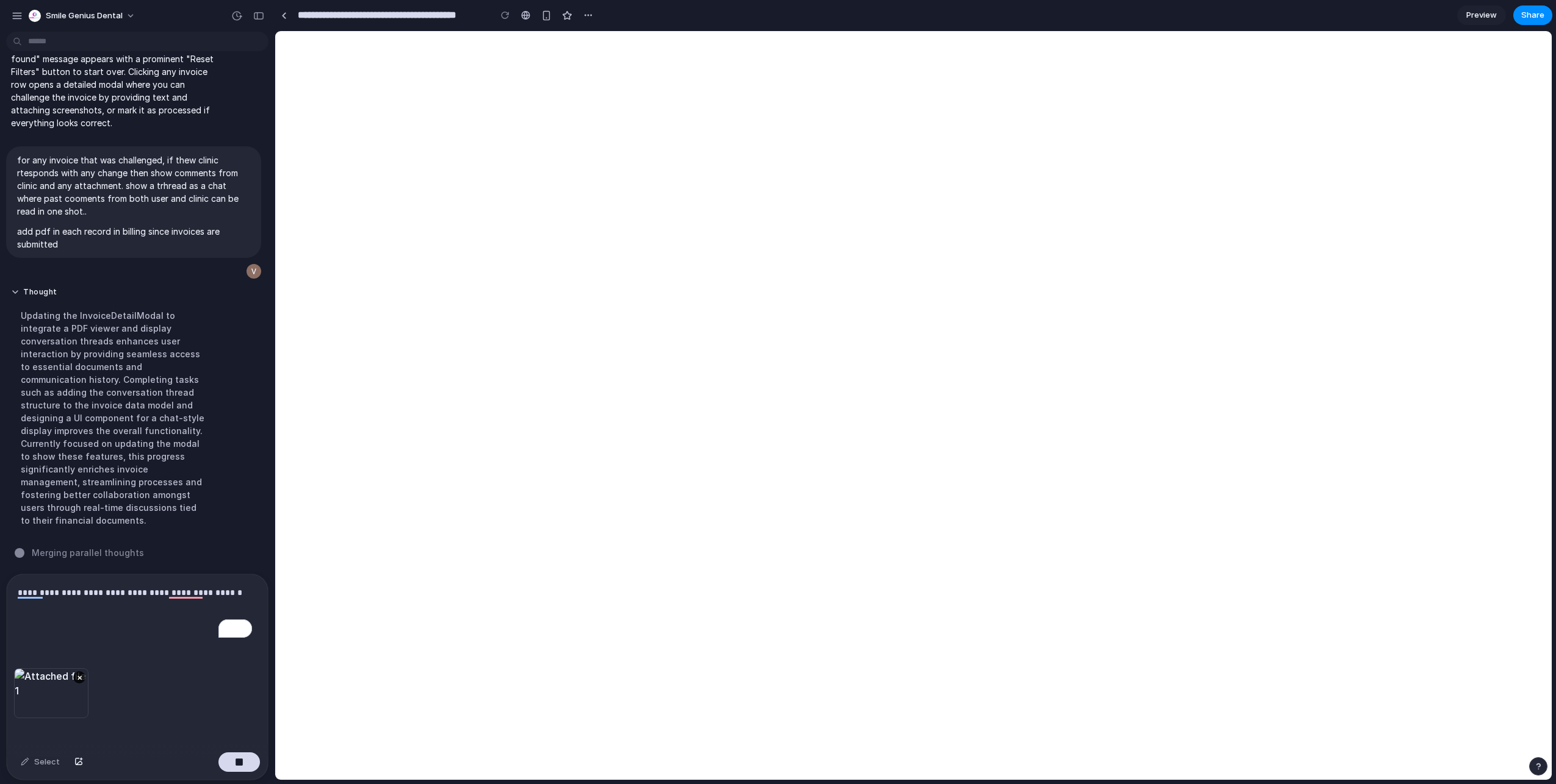
click at [92, 622] on p "**********" at bounding box center [135, 607] width 234 height 44
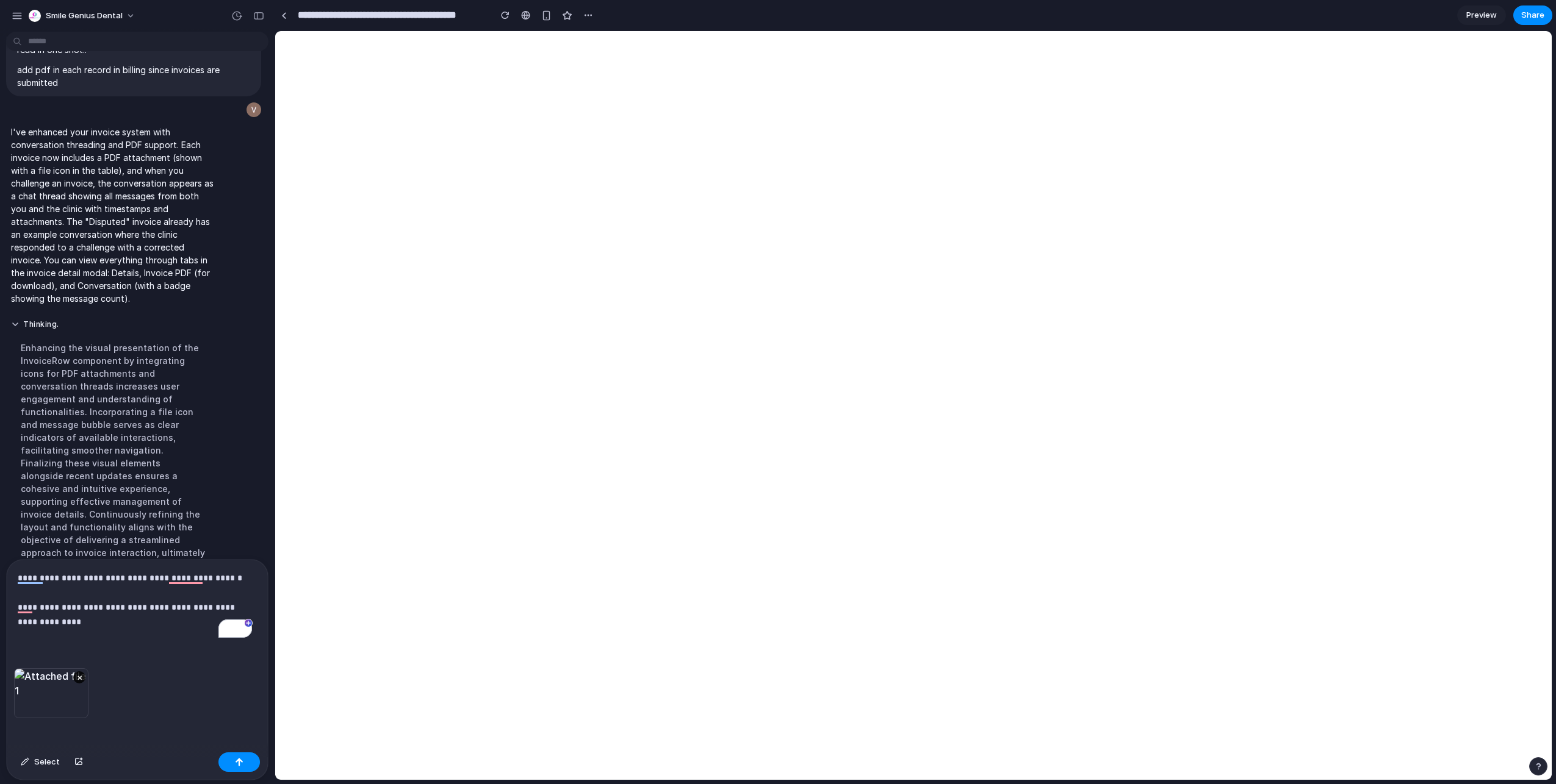
scroll to position [541, 0]
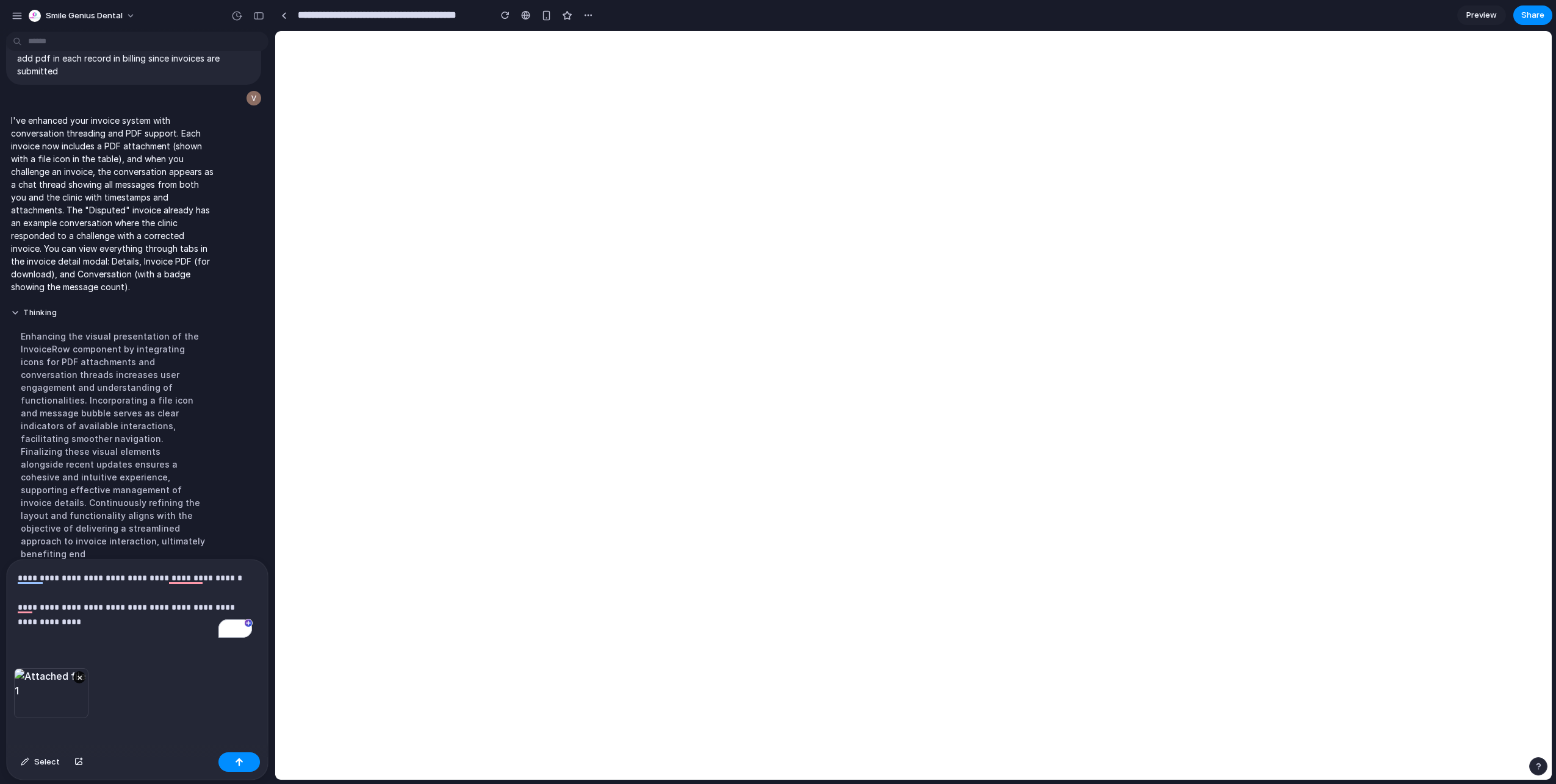
click at [146, 630] on div "**********" at bounding box center [137, 614] width 261 height 109
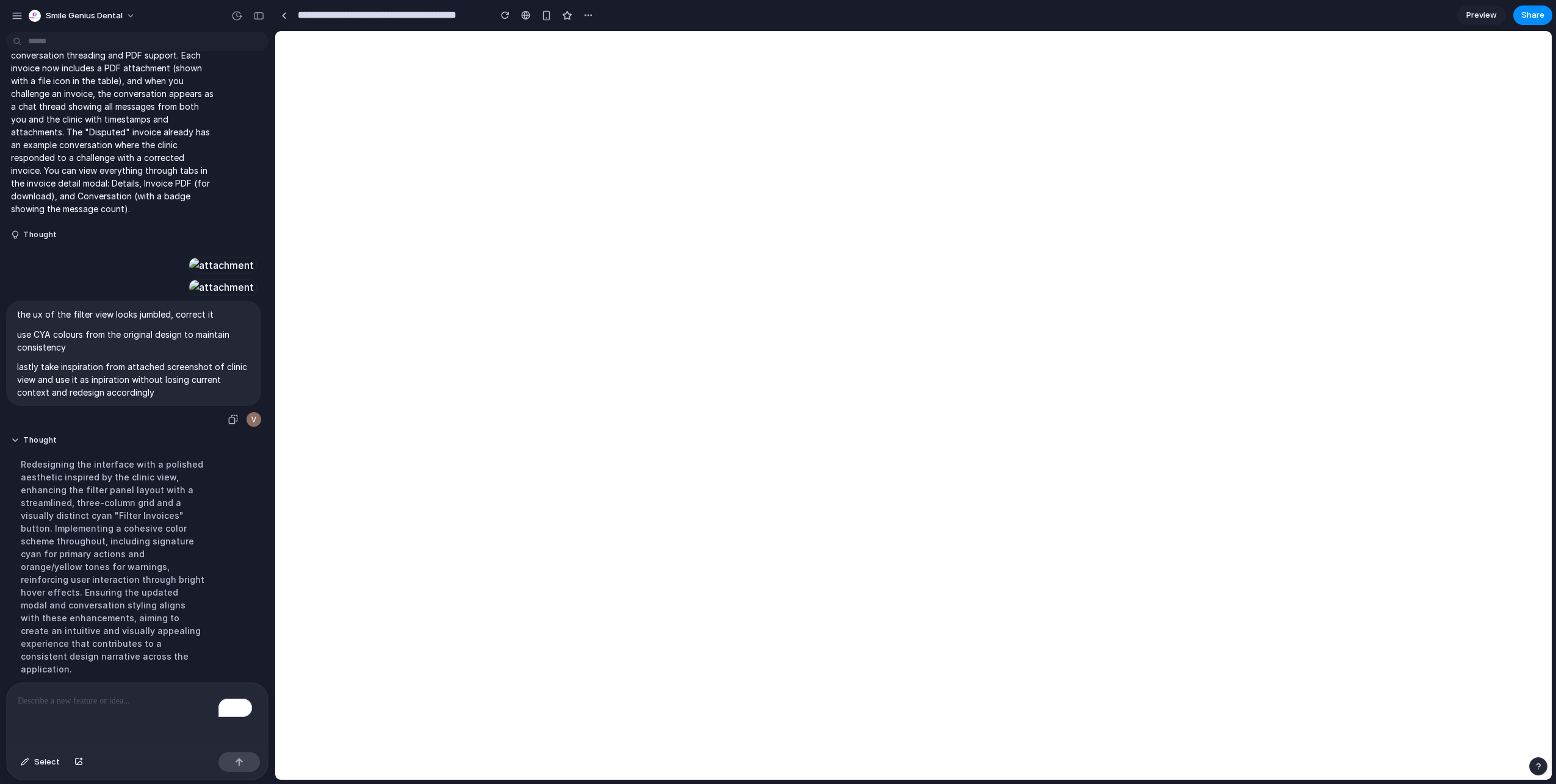
scroll to position [593, 0]
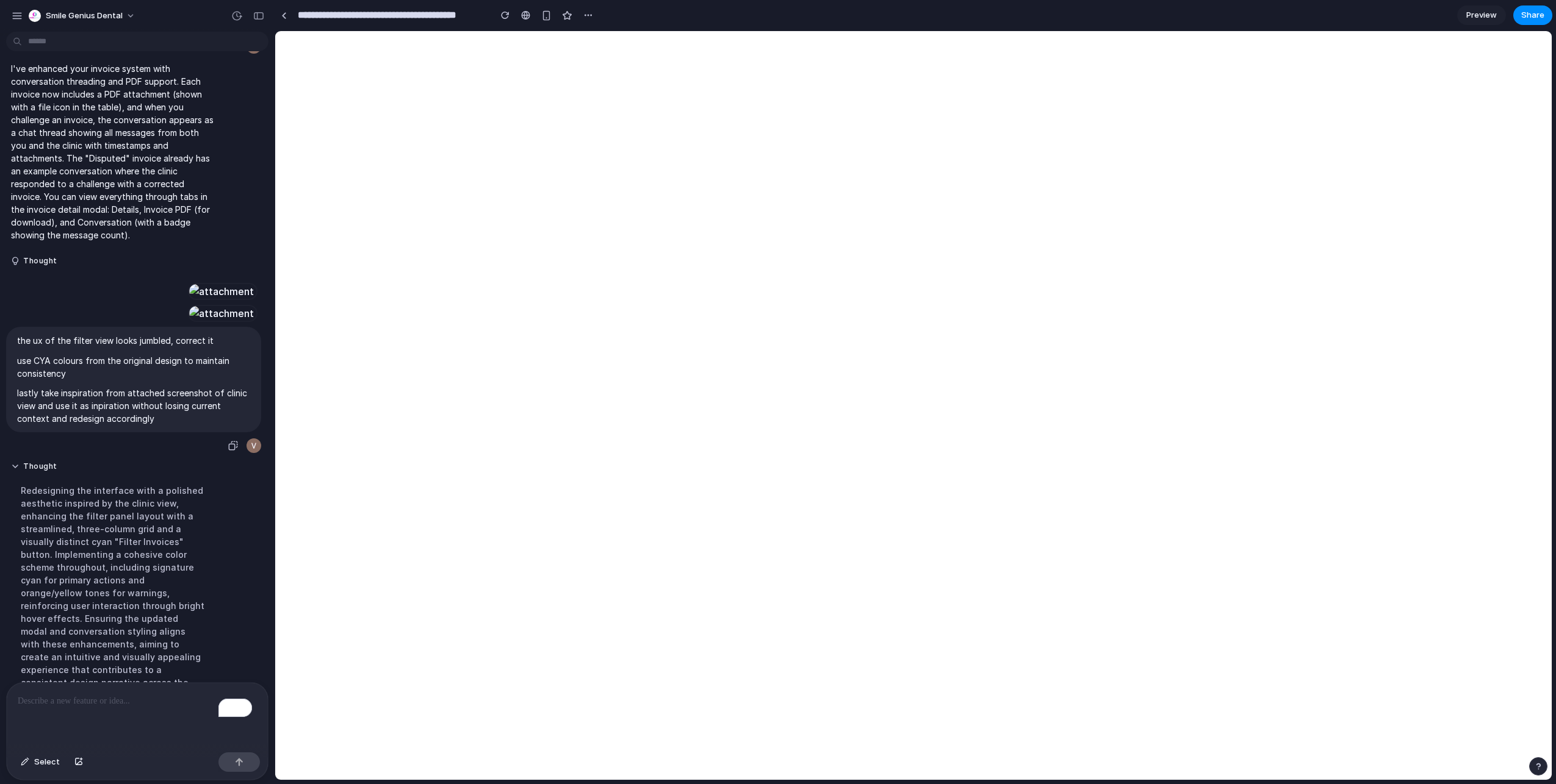
click at [188, 322] on div at bounding box center [221, 313] width 67 height 17
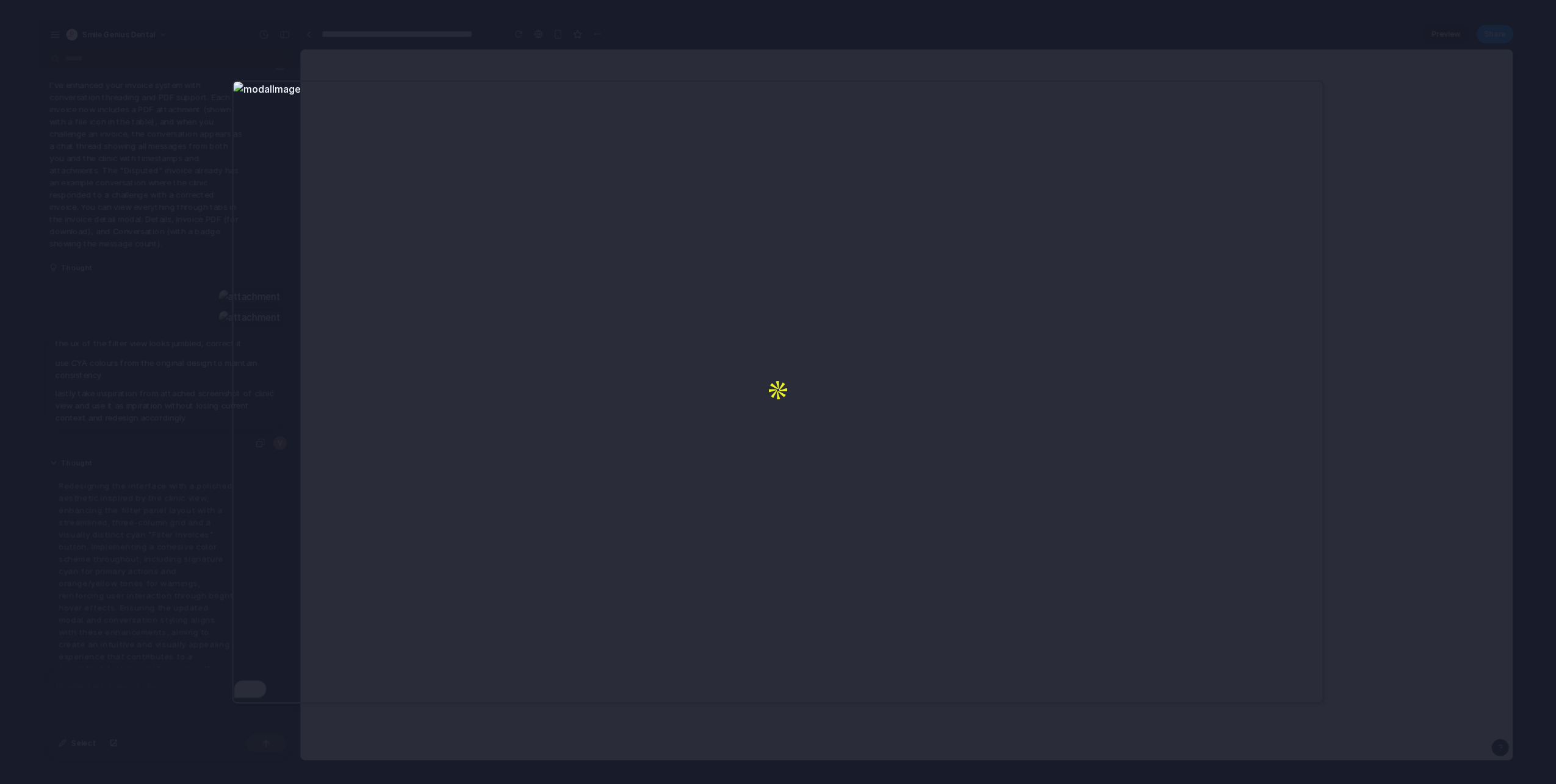
click at [1396, 423] on div at bounding box center [778, 392] width 1556 height 784
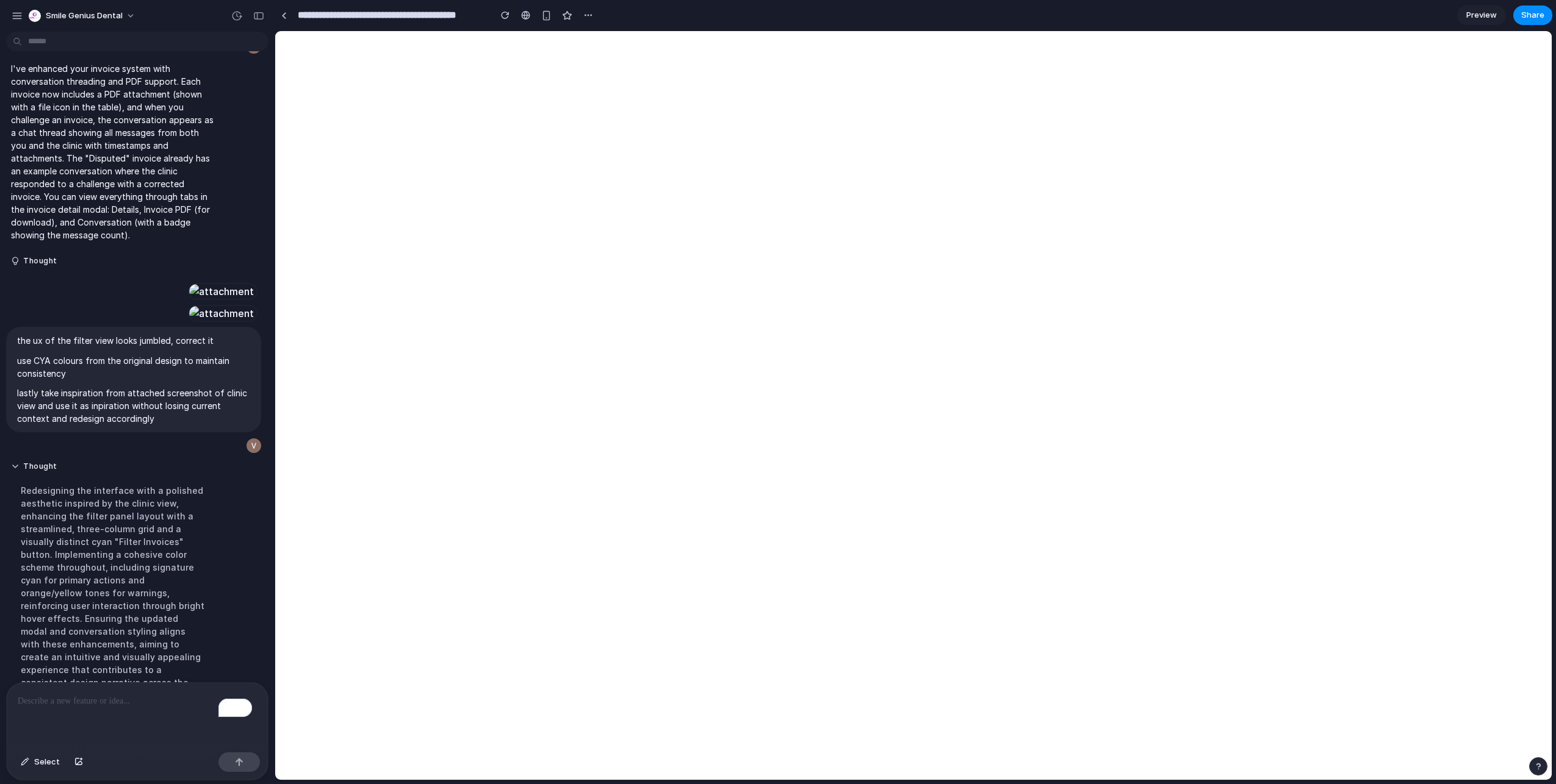
drag, startPoint x: 118, startPoint y: 715, endPoint x: 109, endPoint y: 711, distance: 9.8
click at [118, 715] on div "To enrich screen reader interactions, please activate Accessibility in Grammarl…" at bounding box center [137, 715] width 261 height 64
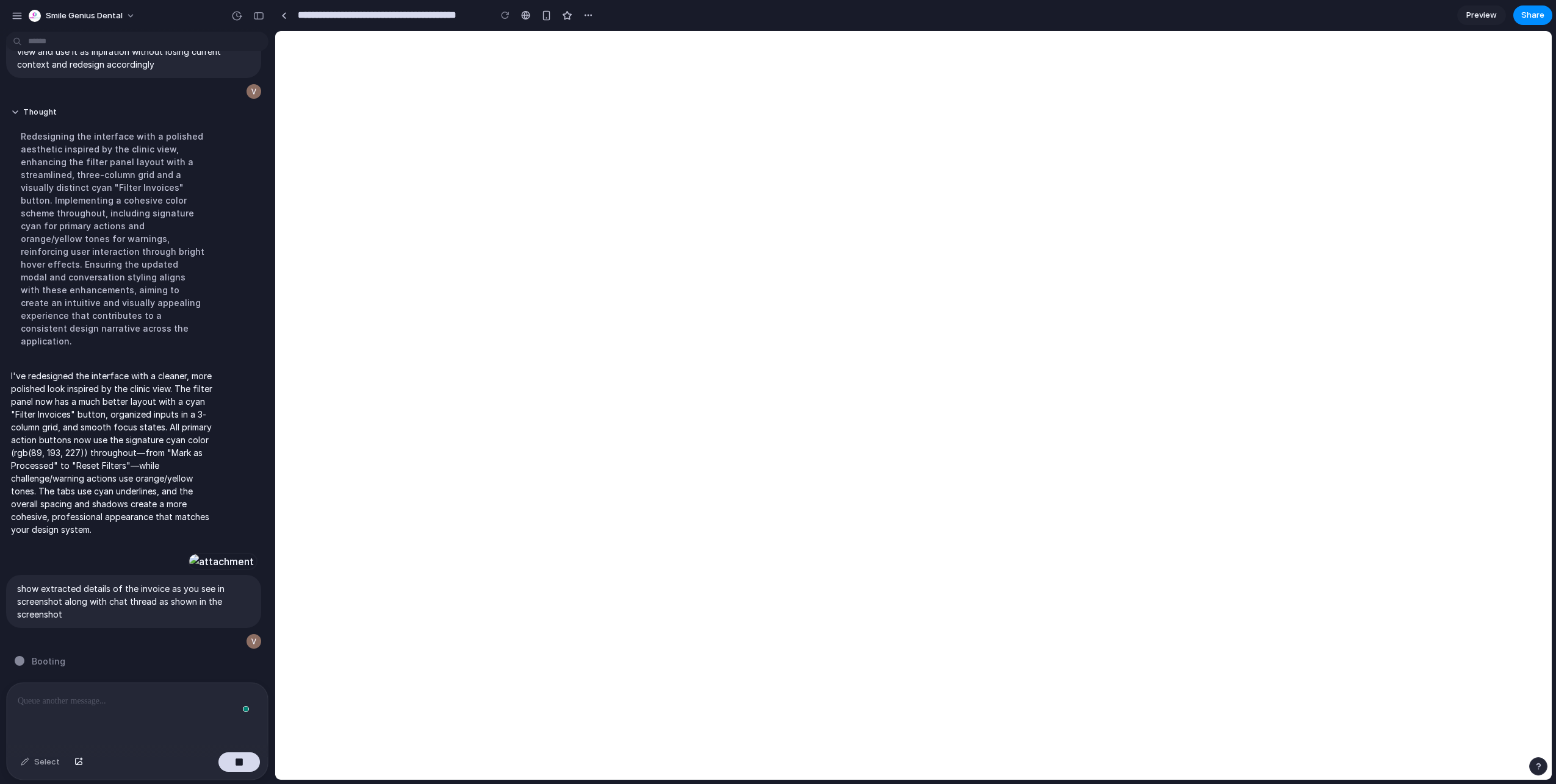
scroll to position [1321, 0]
click at [236, 766] on div "button" at bounding box center [239, 762] width 8 height 8
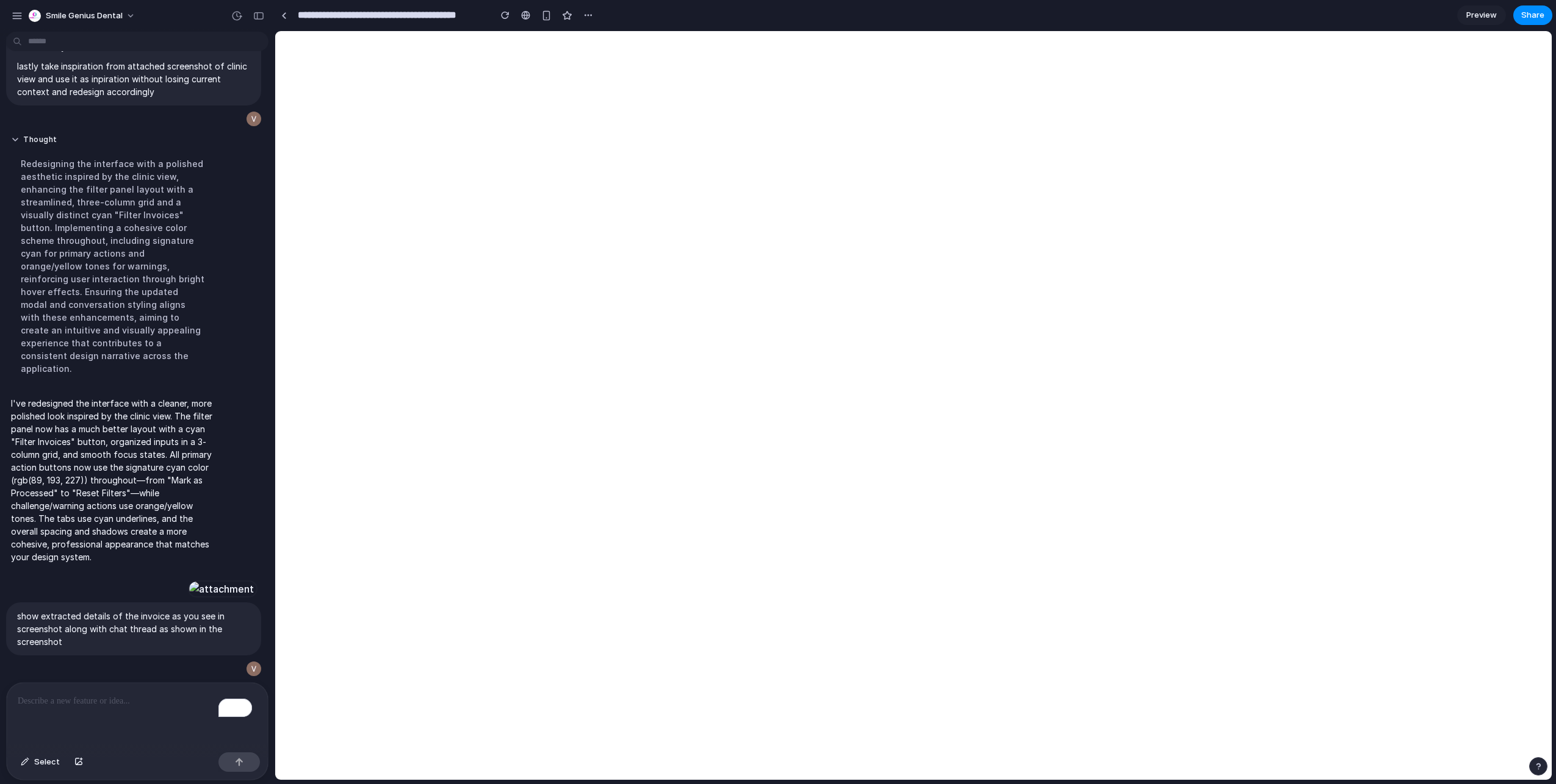
click at [159, 709] on div "To enrich screen reader interactions, please activate Accessibility in Grammarl…" at bounding box center [137, 715] width 261 height 64
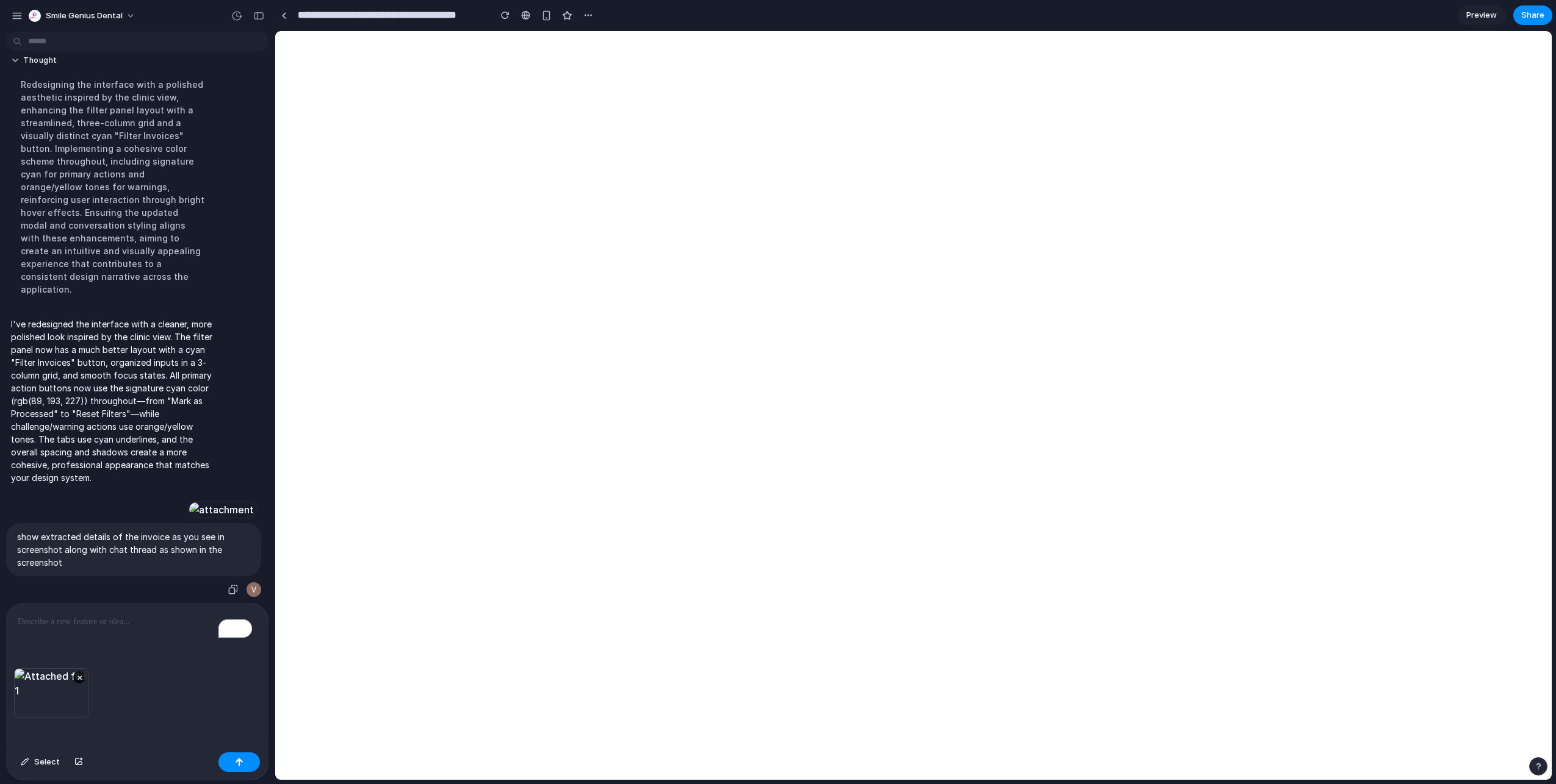
scroll to position [1370, 0]
click at [225, 581] on div at bounding box center [233, 589] width 17 height 17
click at [228, 588] on div "button" at bounding box center [233, 589] width 10 height 10
click at [77, 617] on p "To enrich screen reader interactions, please activate Accessibility in Grammarl…" at bounding box center [135, 622] width 234 height 15
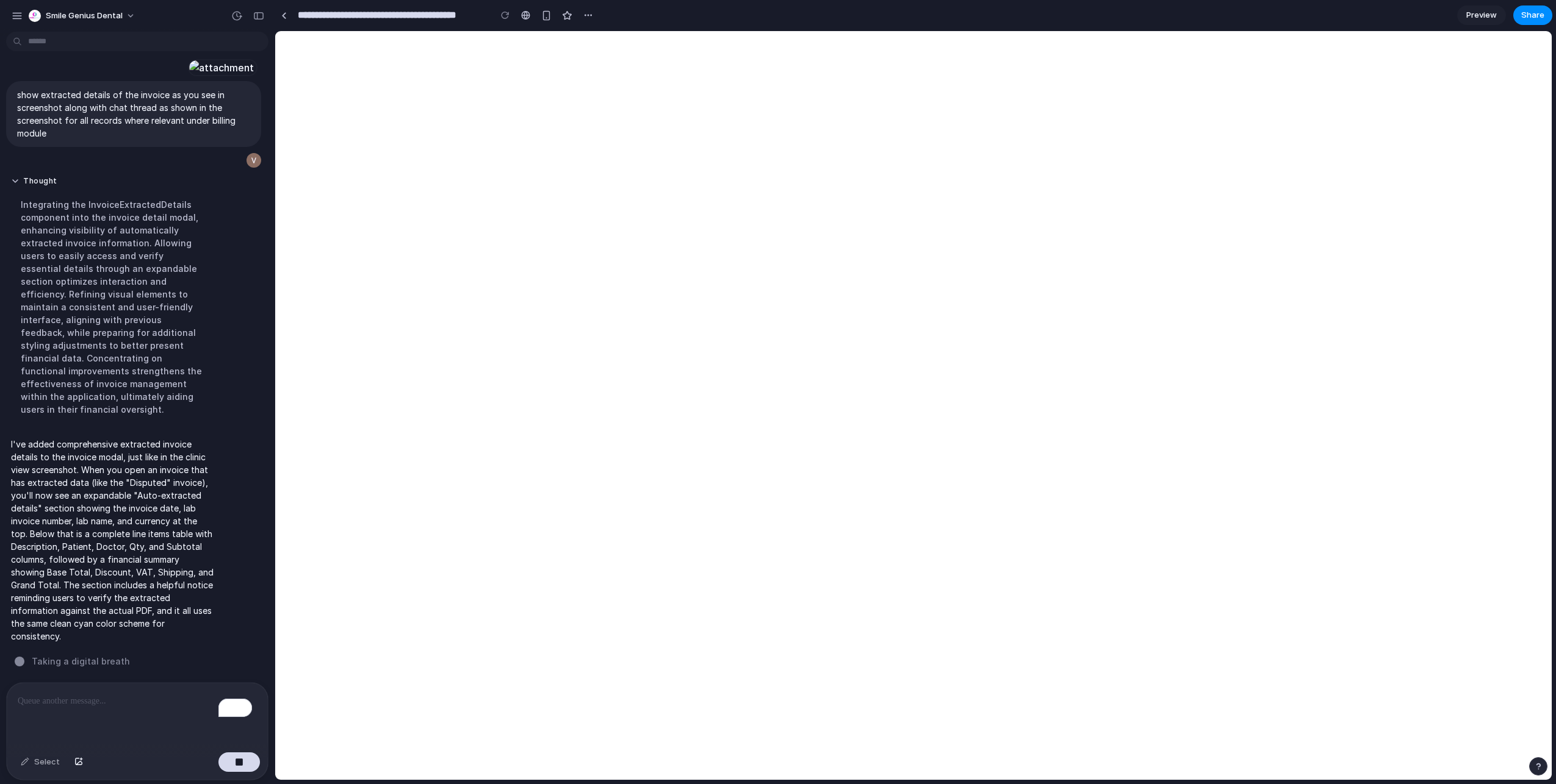
scroll to position [1901, 0]
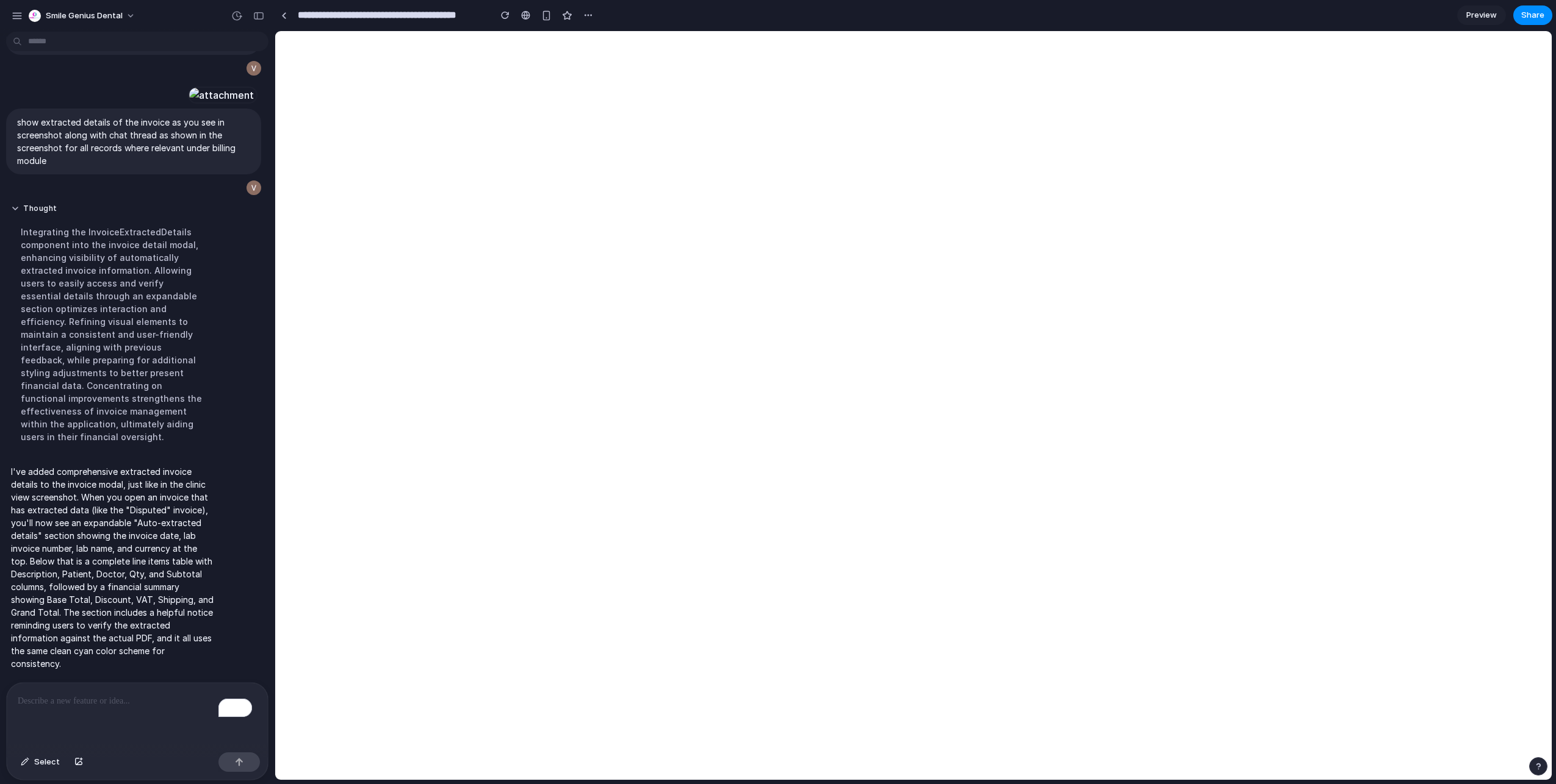
click at [116, 714] on div "To enrich screen reader interactions, please activate Accessibility in Grammarl…" at bounding box center [137, 715] width 261 height 64
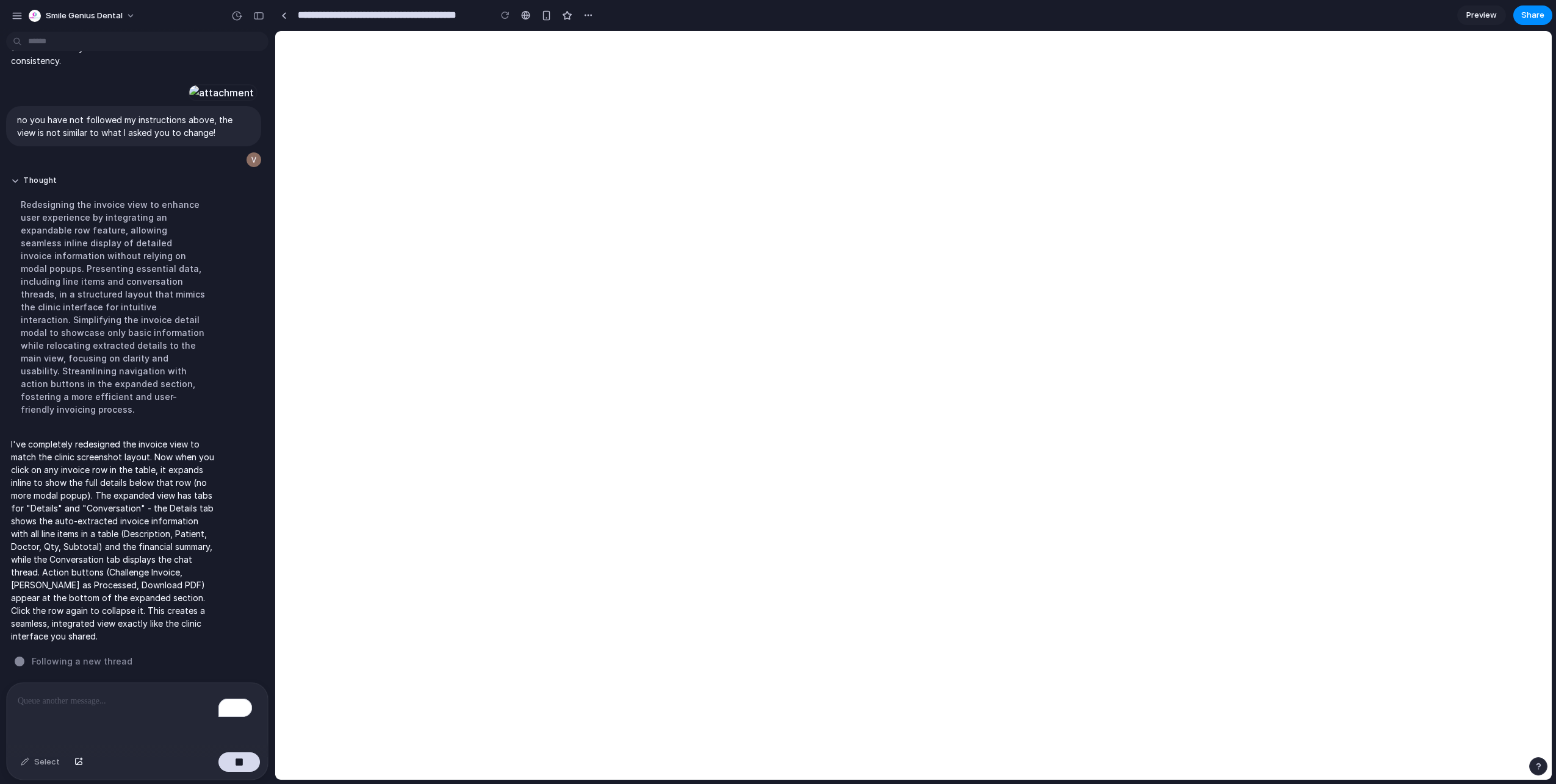
scroll to position [2376, 0]
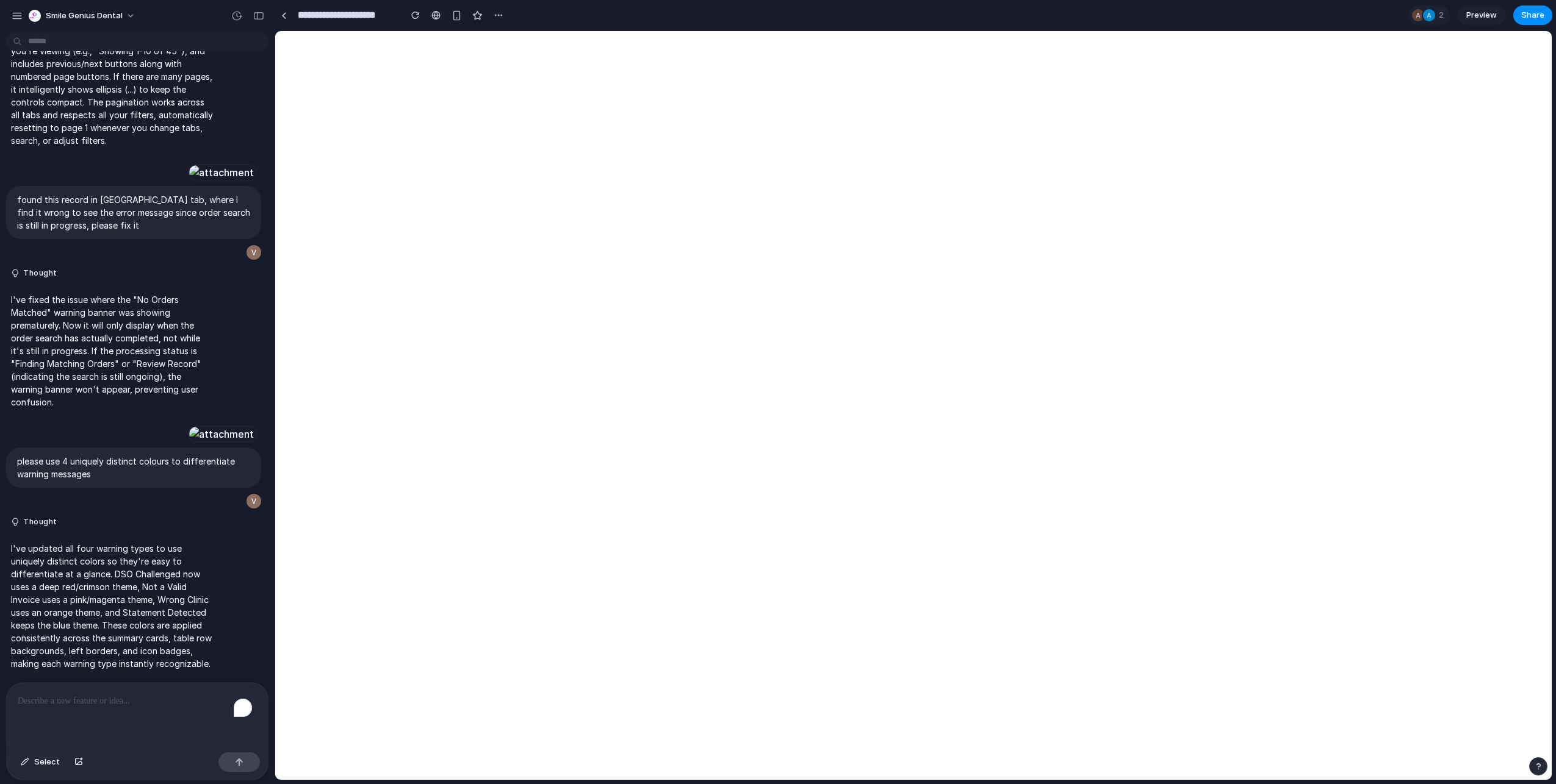
scroll to position [7604, 0]
click at [291, 17] on link at bounding box center [284, 15] width 19 height 19
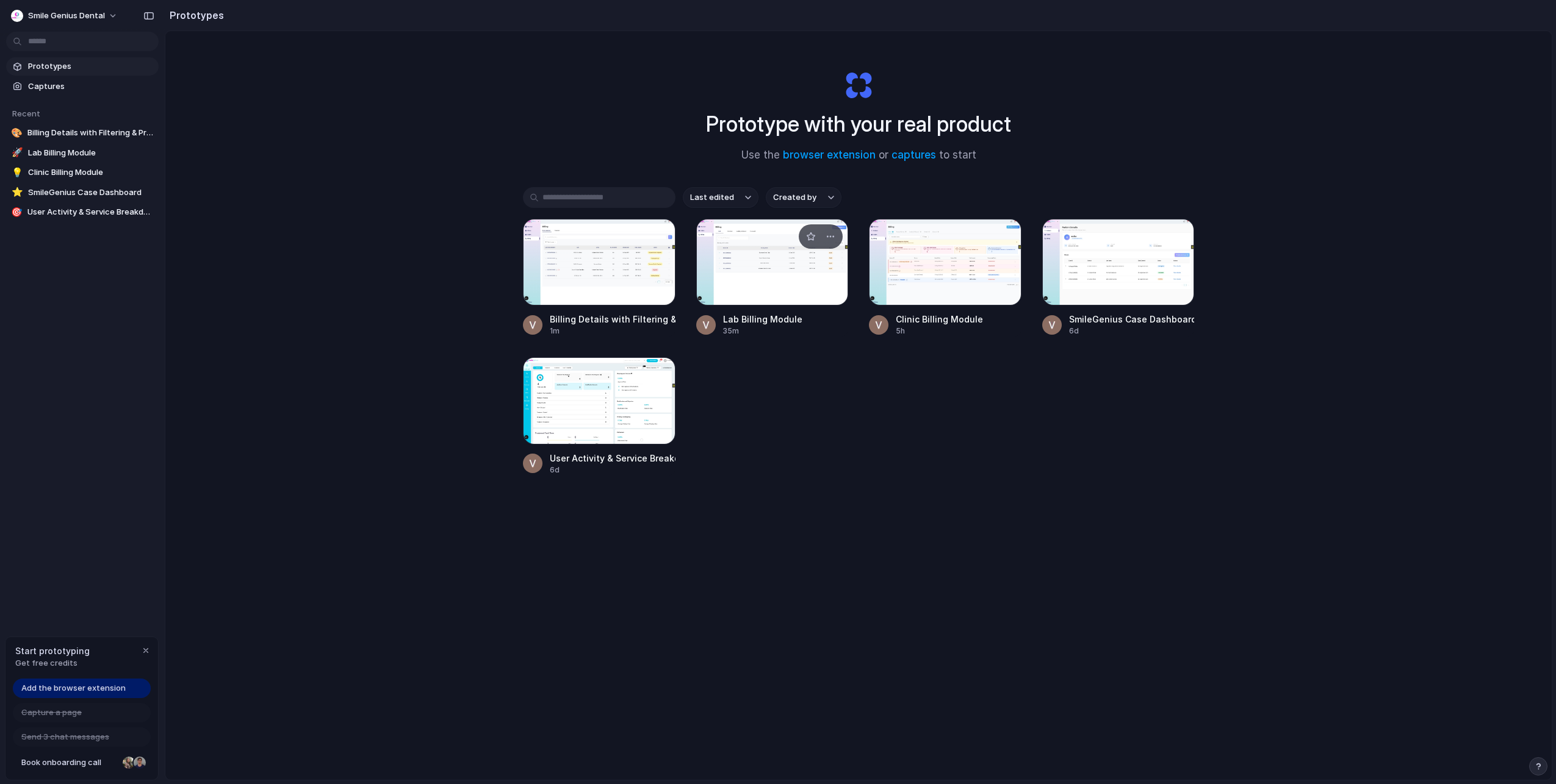
click at [759, 268] on div at bounding box center [772, 262] width 153 height 87
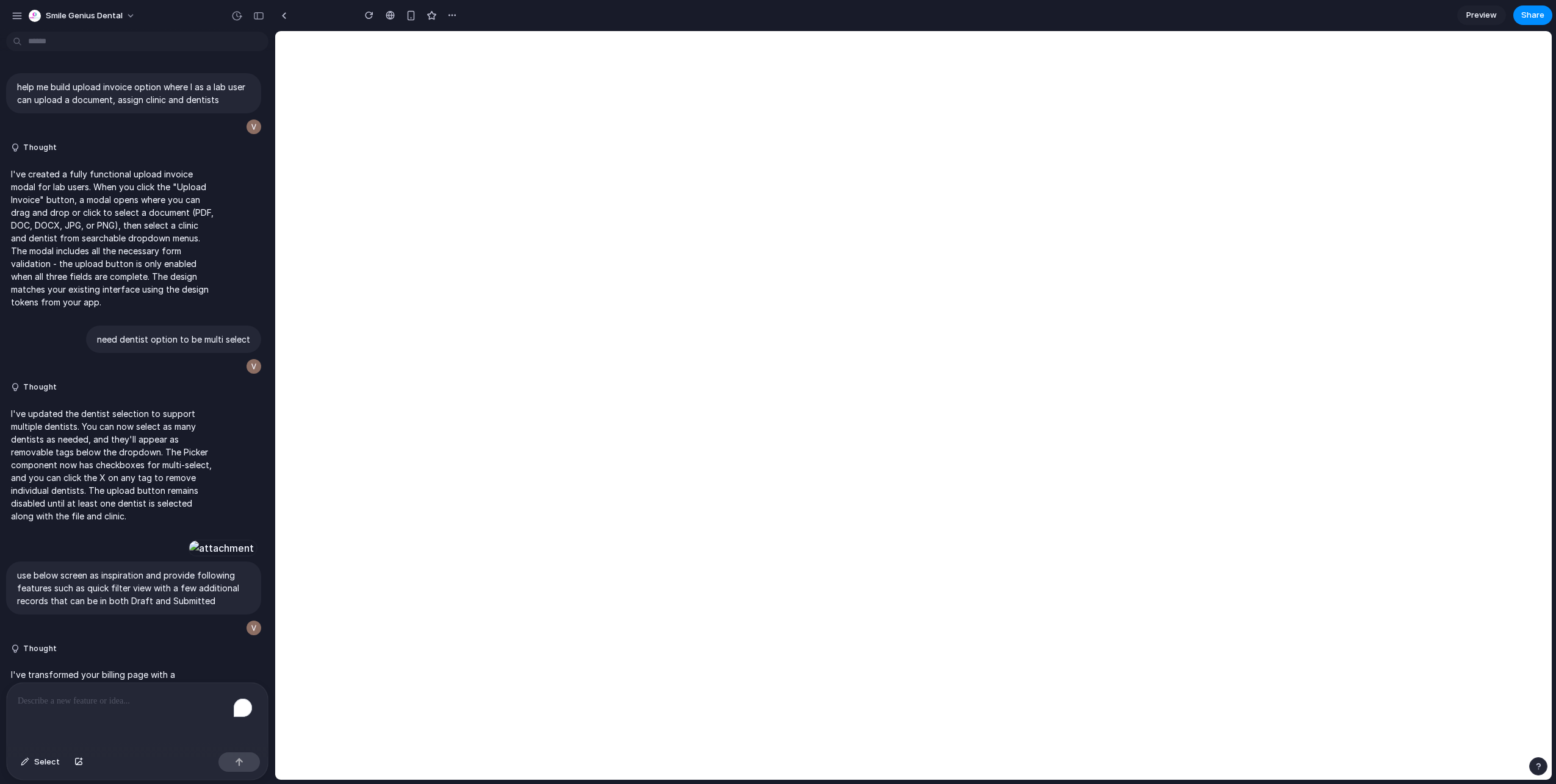
scroll to position [2450, 0]
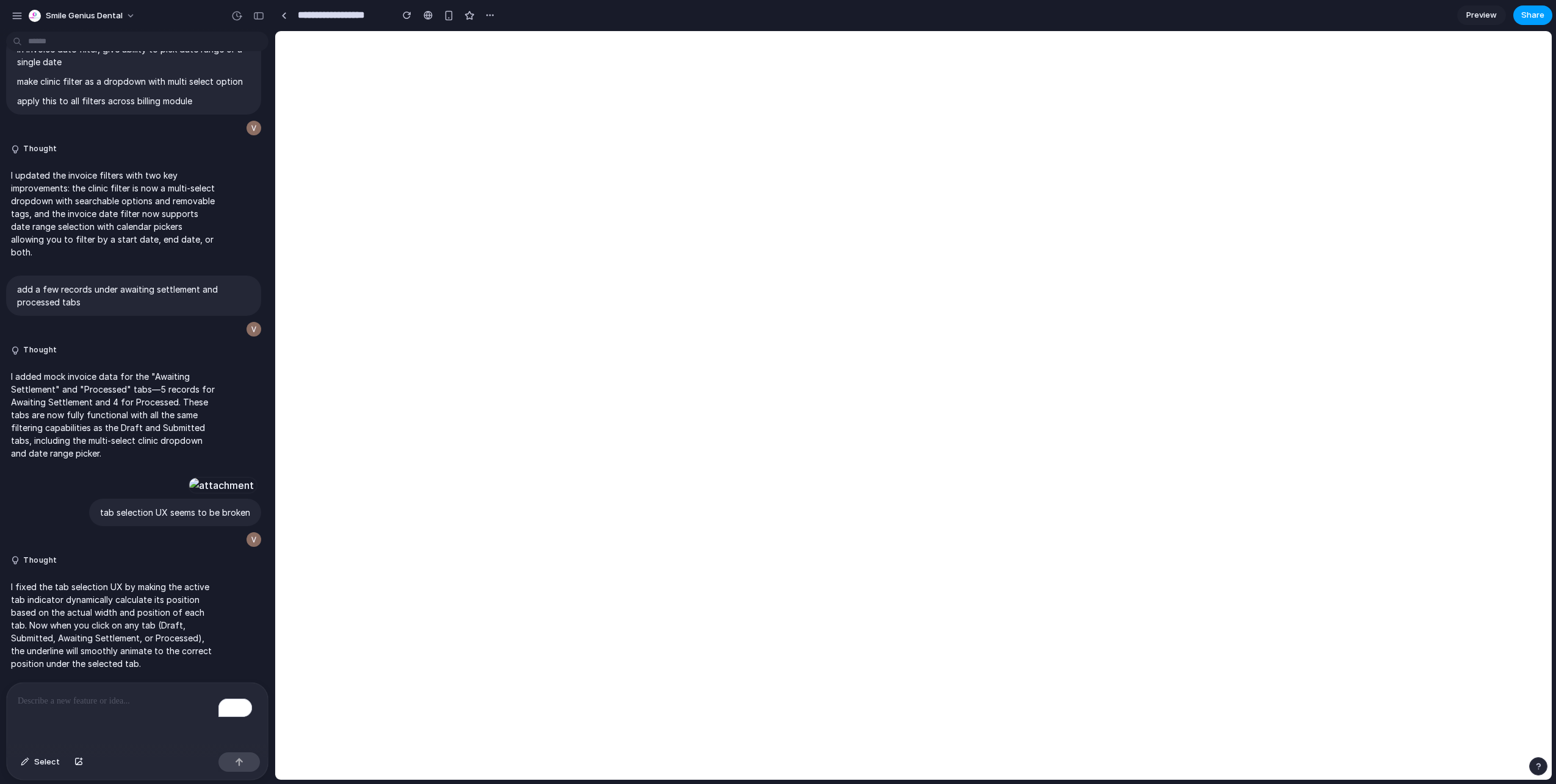
click at [1539, 14] on span "Share" at bounding box center [1532, 15] width 23 height 12
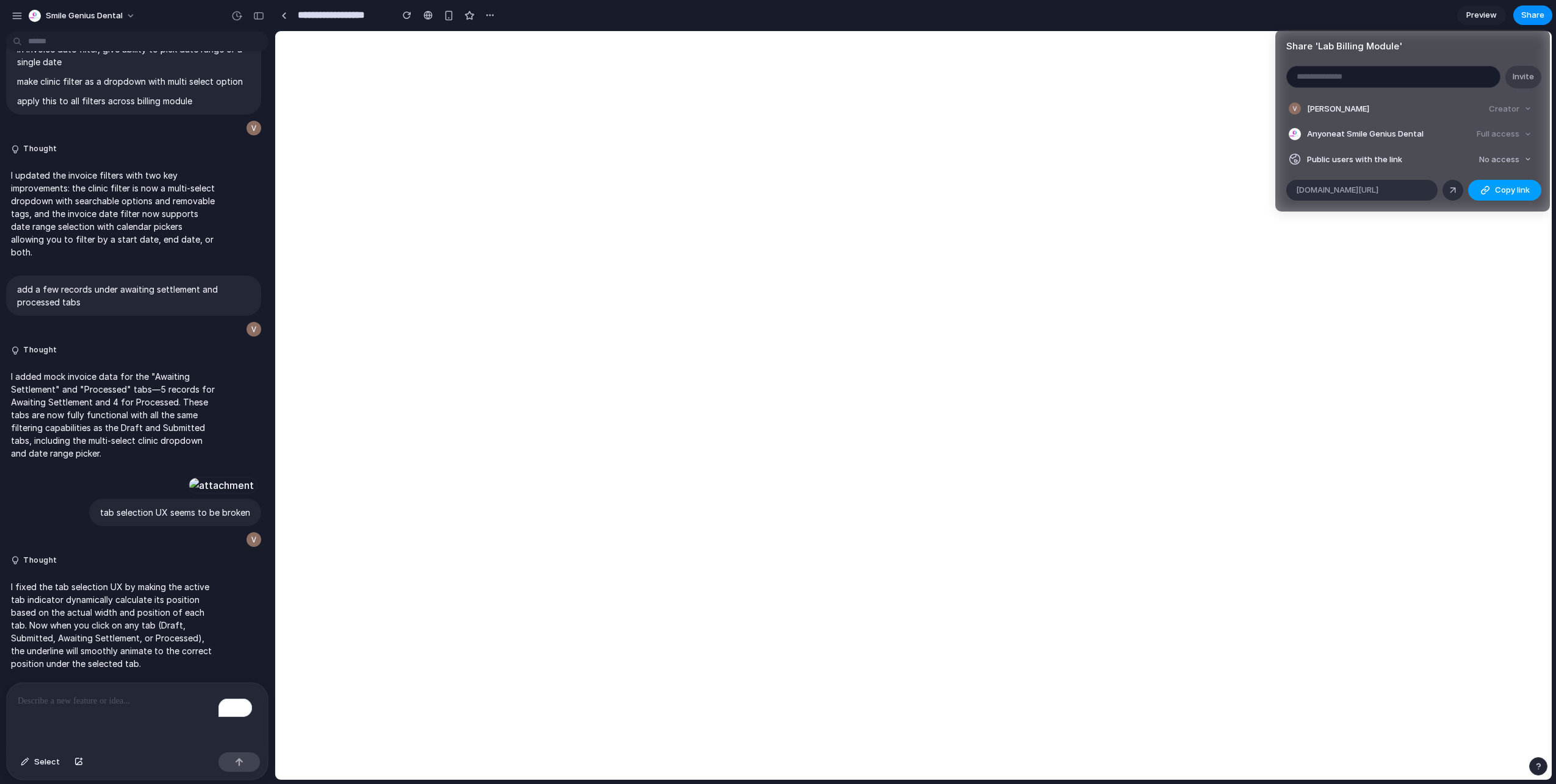
click at [1487, 187] on div "button" at bounding box center [1484, 190] width 10 height 10
click at [833, 509] on div "Share ' Lab Billing Module ' Invite [PERSON_NAME] Creator Anyone at Smile Geniu…" at bounding box center [778, 392] width 1556 height 784
